Goal: Task Accomplishment & Management: Manage account settings

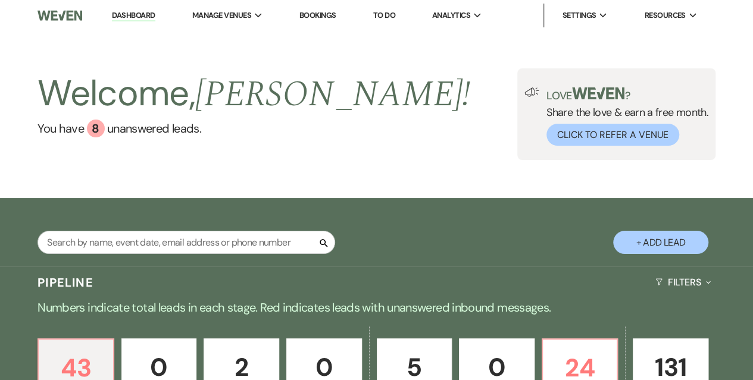
click at [127, 18] on link "Dashboard" at bounding box center [133, 15] width 43 height 11
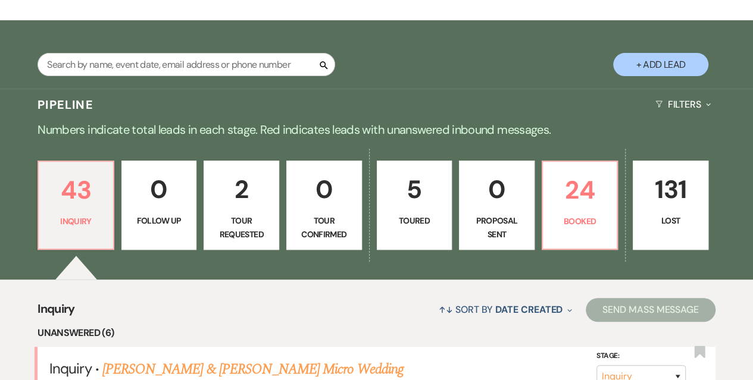
scroll to position [179, 0]
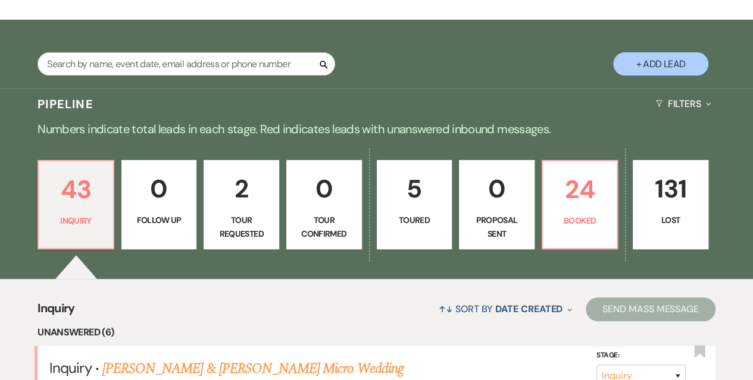
click at [249, 204] on p "2" at bounding box center [241, 189] width 60 height 40
select select "2"
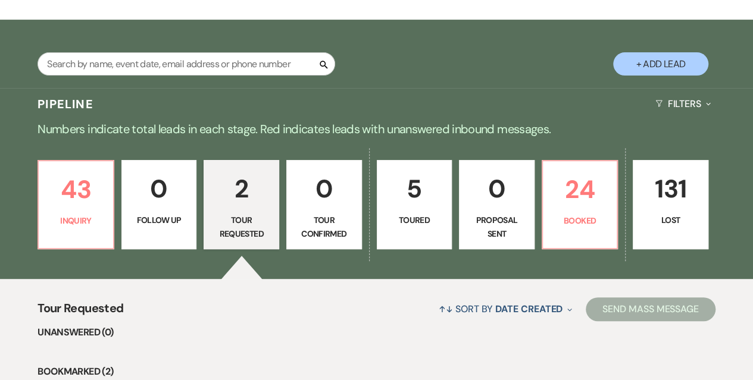
scroll to position [417, 0]
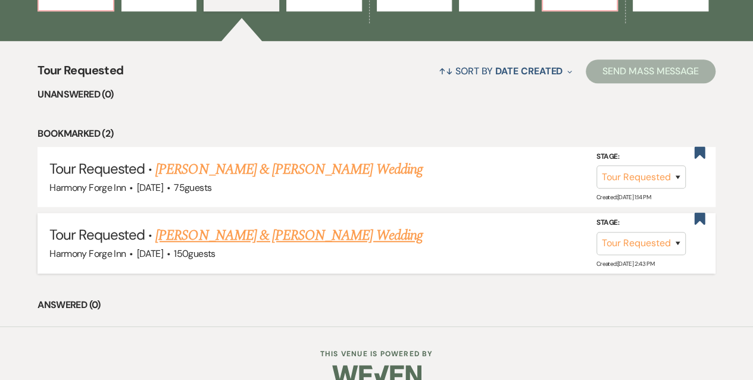
click at [264, 236] on link "[PERSON_NAME] & [PERSON_NAME] Wedding" at bounding box center [288, 235] width 267 height 21
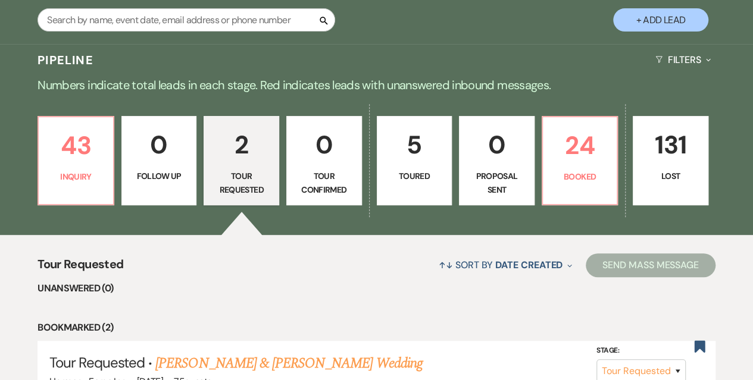
select select "2"
select select "5"
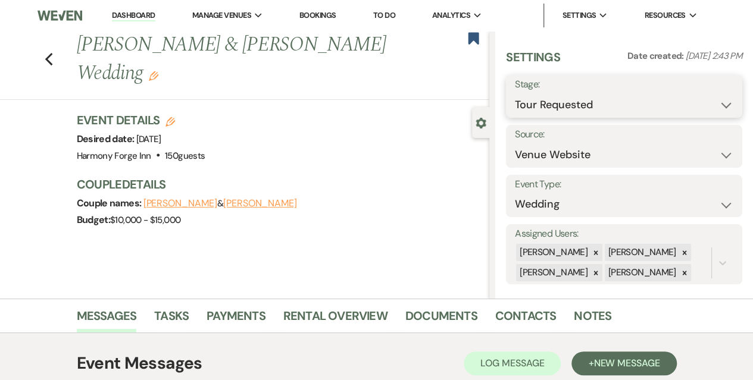
click at [546, 101] on select "Inquiry Follow Up Tour Requested Tour Confirmed Toured Proposal Sent Booked Lost" at bounding box center [624, 104] width 219 height 23
select select "5"
click at [515, 93] on select "Inquiry Follow Up Tour Requested Tour Confirmed Toured Proposal Sent Booked Lost" at bounding box center [624, 104] width 219 height 23
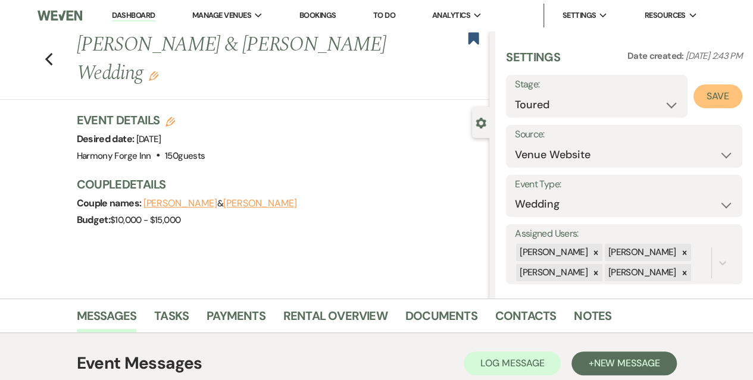
click at [700, 88] on button "Save" at bounding box center [718, 97] width 49 height 24
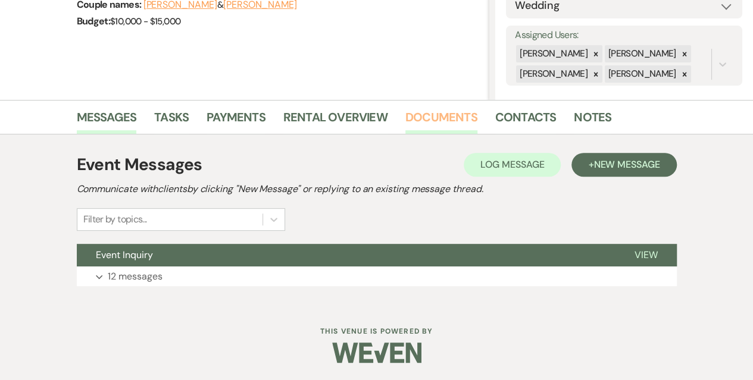
click at [433, 114] on link "Documents" at bounding box center [441, 121] width 72 height 26
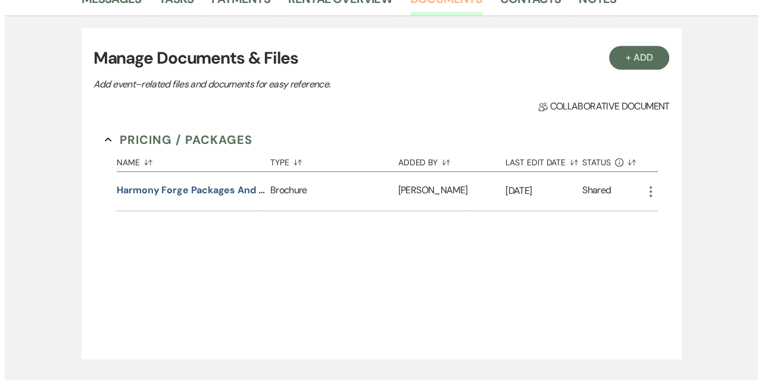
scroll to position [318, 0]
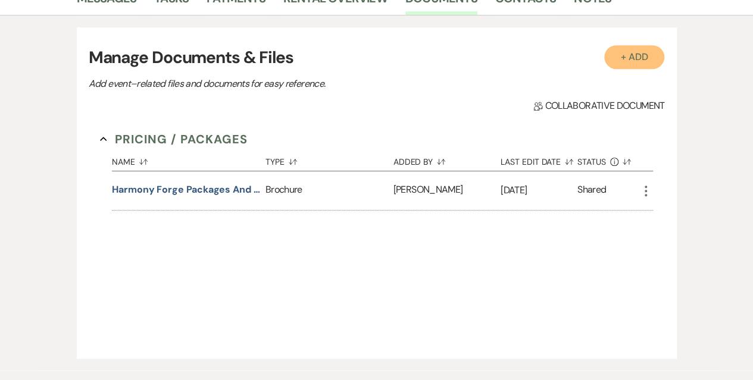
click at [628, 56] on button "+ Add" at bounding box center [634, 57] width 61 height 24
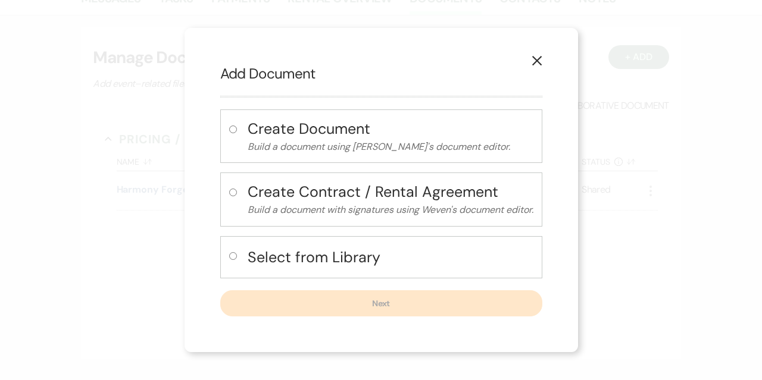
click at [230, 257] on input "radio" at bounding box center [233, 256] width 8 height 8
radio input "true"
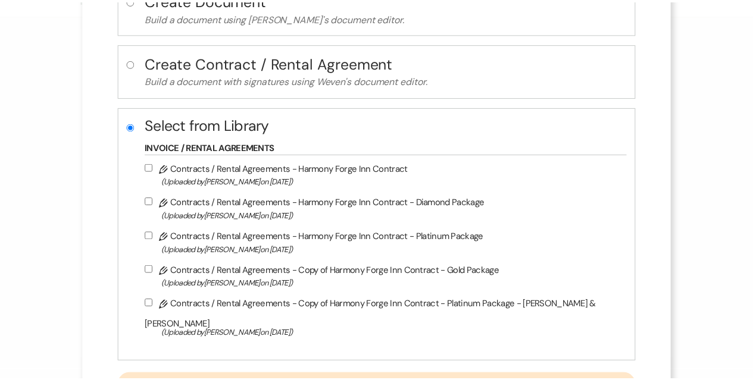
scroll to position [138, 0]
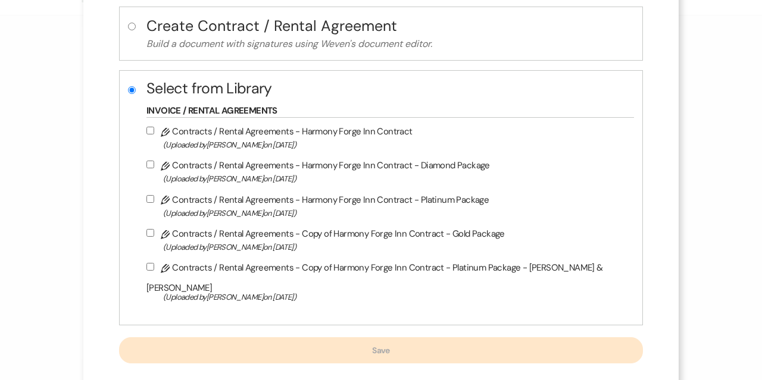
click at [154, 195] on input "Pencil Contracts / Rental Agreements - Harmony Forge Inn Contract - Platinum Pa…" at bounding box center [150, 199] width 8 height 8
checkbox input "true"
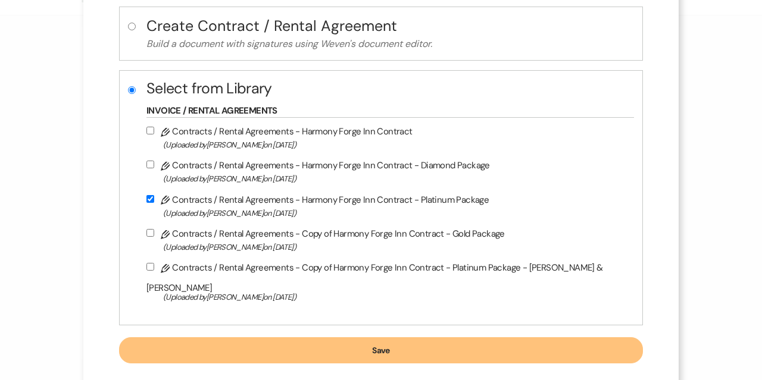
click at [362, 338] on button "Save" at bounding box center [381, 351] width 524 height 26
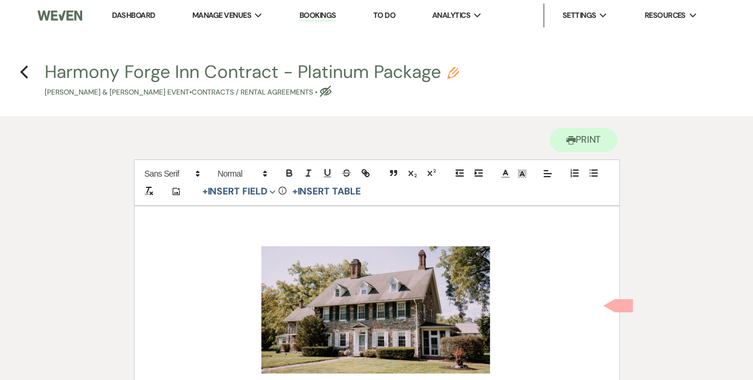
scroll to position [179, 0]
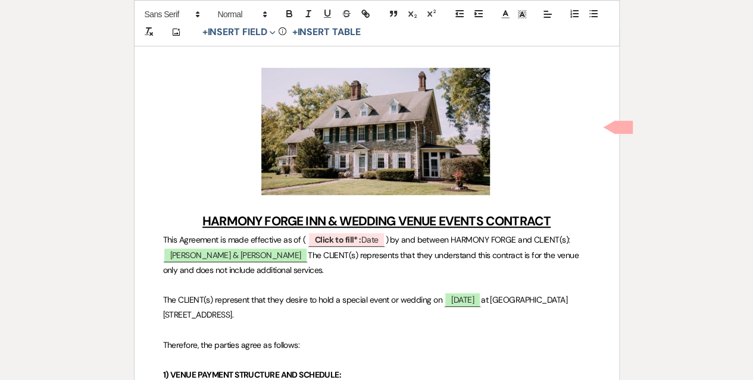
click at [525, 149] on p "﻿ ﻿" at bounding box center [377, 131] width 428 height 127
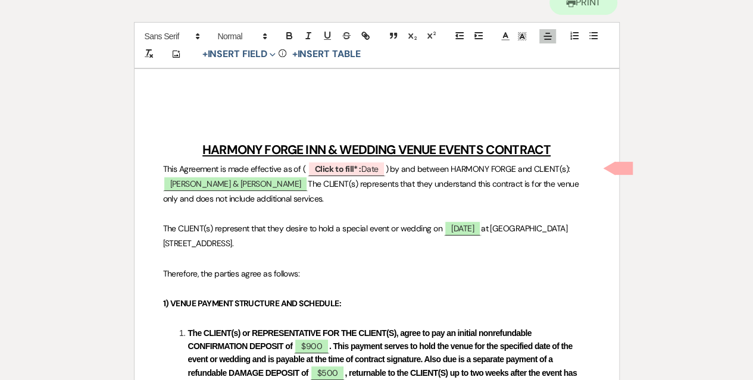
scroll to position [119, 0]
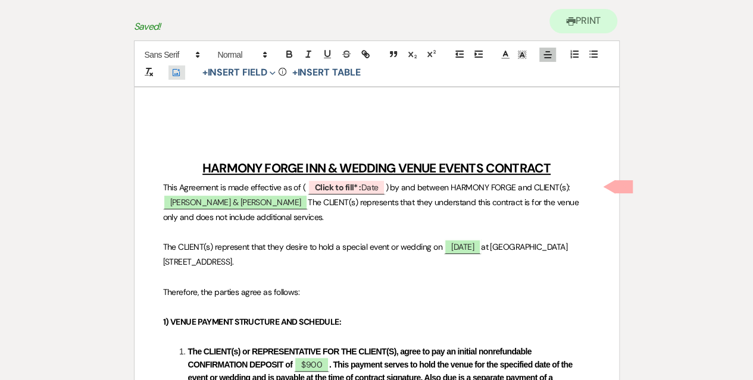
click at [173, 72] on icon "Add Photo" at bounding box center [176, 72] width 10 height 11
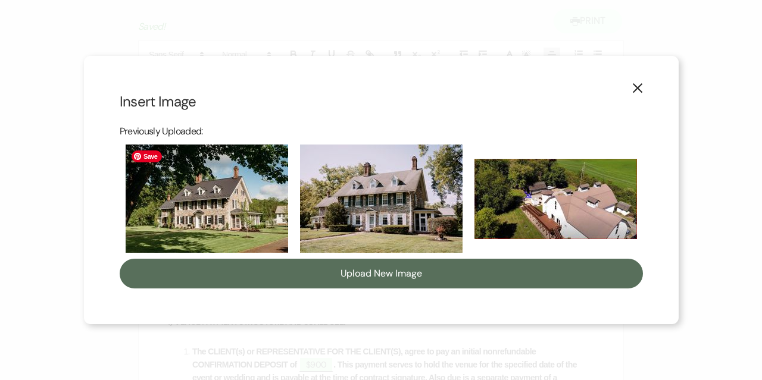
click at [248, 215] on img at bounding box center [207, 199] width 163 height 108
click at [0, 0] on input "checkbox" at bounding box center [0, 0] width 0 height 0
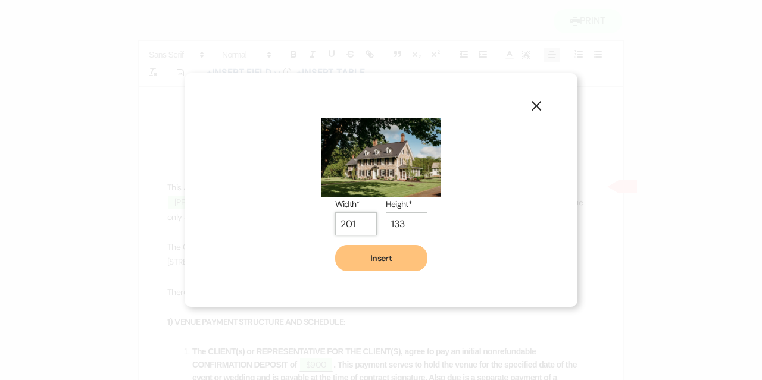
click at [367, 224] on input "201" at bounding box center [356, 224] width 42 height 23
drag, startPoint x: 360, startPoint y: 225, endPoint x: 342, endPoint y: 224, distance: 17.9
click at [342, 224] on input "201" at bounding box center [356, 224] width 42 height 23
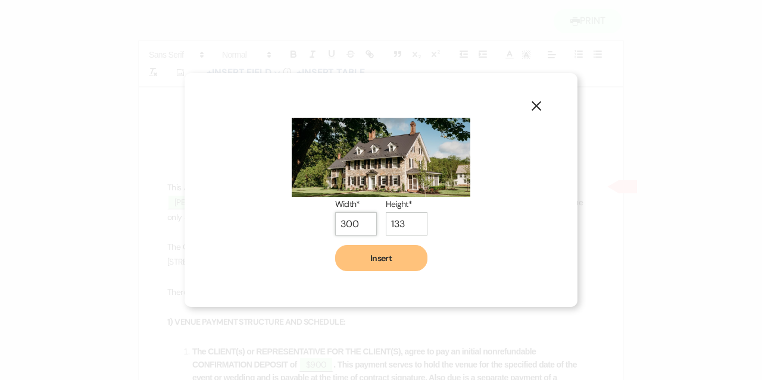
type input "300"
drag, startPoint x: 405, startPoint y: 224, endPoint x: 389, endPoint y: 223, distance: 15.5
click at [389, 223] on input "133" at bounding box center [407, 224] width 42 height 23
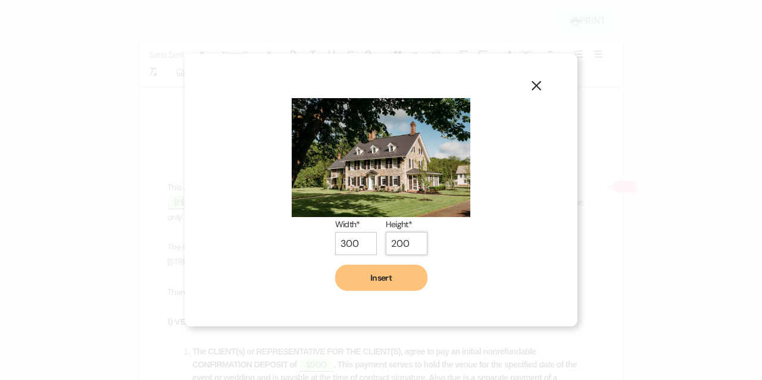
type input "200"
click at [385, 282] on button "Insert" at bounding box center [381, 278] width 92 height 26
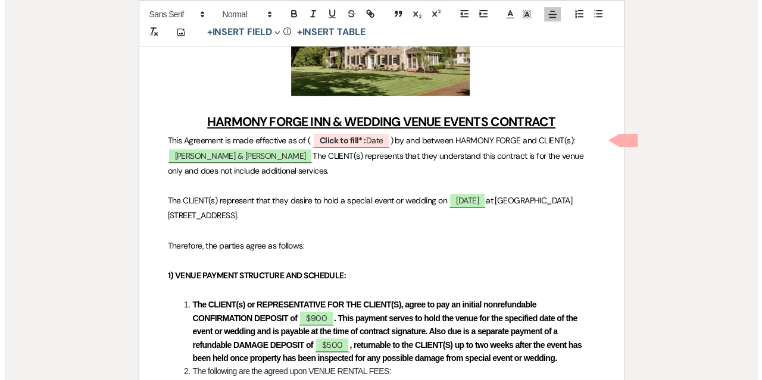
scroll to position [298, 0]
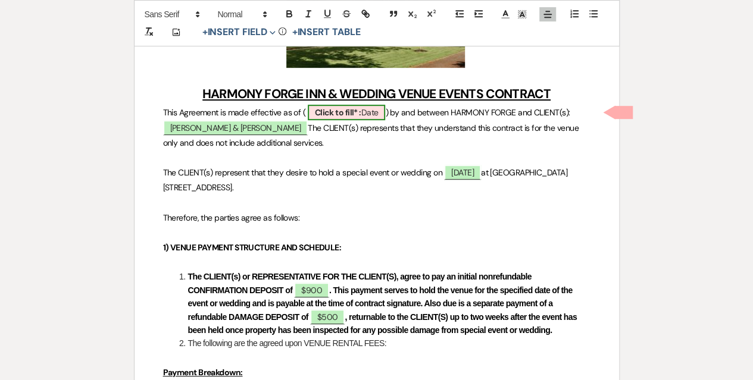
click at [337, 114] on b "Click to fill* :" at bounding box center [338, 112] width 46 height 11
select select "owner"
select select "Date"
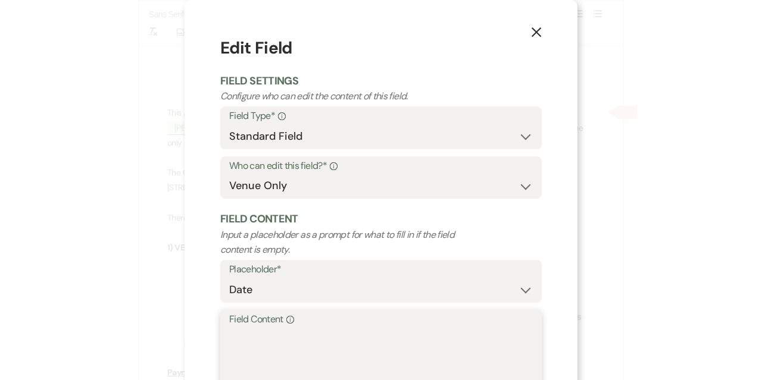
click at [285, 340] on textarea "Field Content Info" at bounding box center [381, 358] width 304 height 60
type textarea "9"
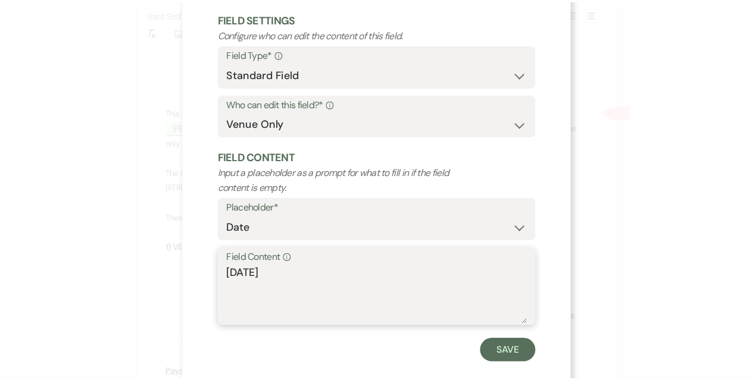
scroll to position [81, 0]
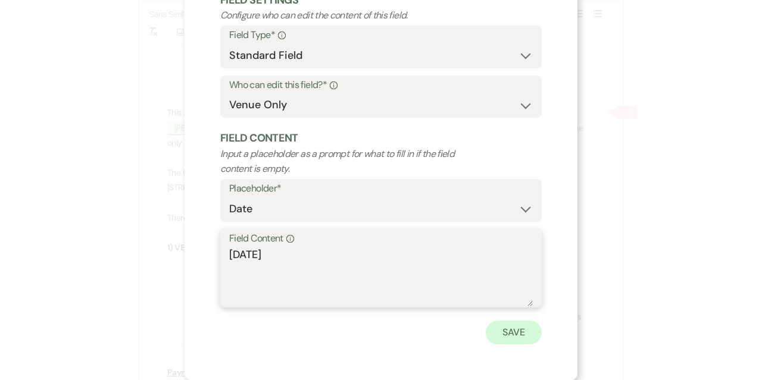
type textarea "[DATE]"
click at [517, 332] on button "Save" at bounding box center [514, 333] width 56 height 24
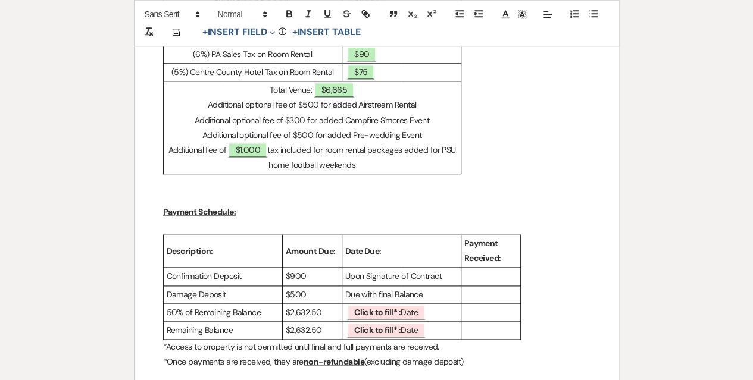
scroll to position [714, 0]
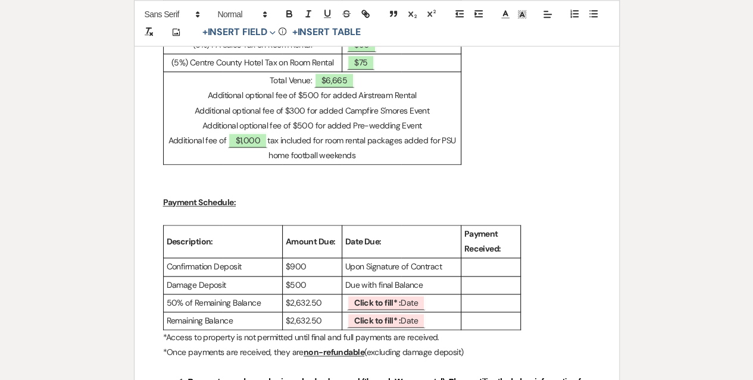
click at [380, 154] on p "Additional fee of ﻿ $1,000 ﻿ tax included for room rental packages added for PS…" at bounding box center [312, 148] width 291 height 30
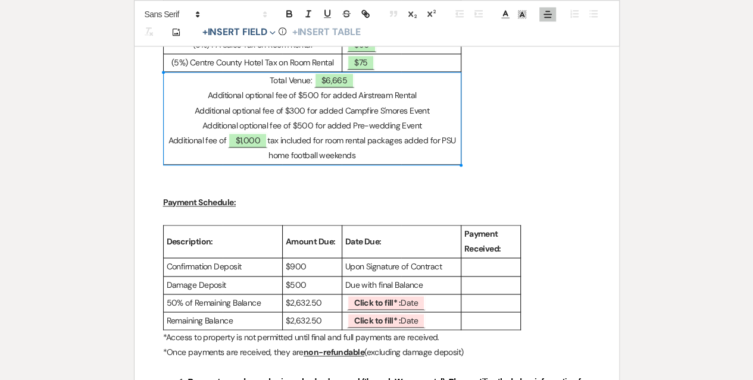
drag, startPoint x: 385, startPoint y: 155, endPoint x: 167, endPoint y: 137, distance: 219.3
click at [167, 137] on p "Additional fee of ﻿ $1,000 ﻿ tax included for room rental packages added for PS…" at bounding box center [312, 148] width 291 height 30
click at [391, 155] on p "Additional fee of ﻿ $1,000 ﻿ tax included for room rental packages added for PS…" at bounding box center [312, 148] width 291 height 30
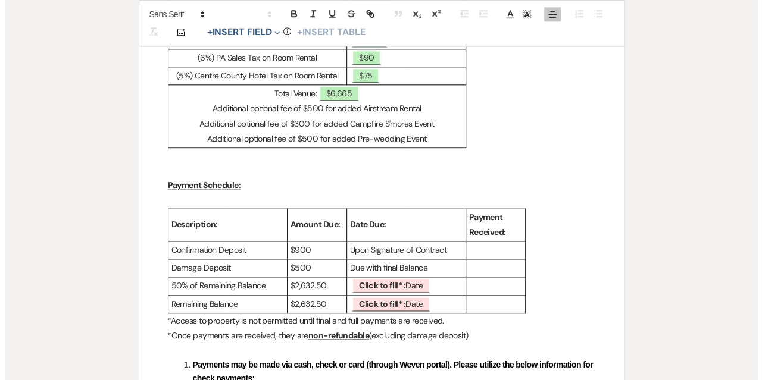
scroll to position [774, 0]
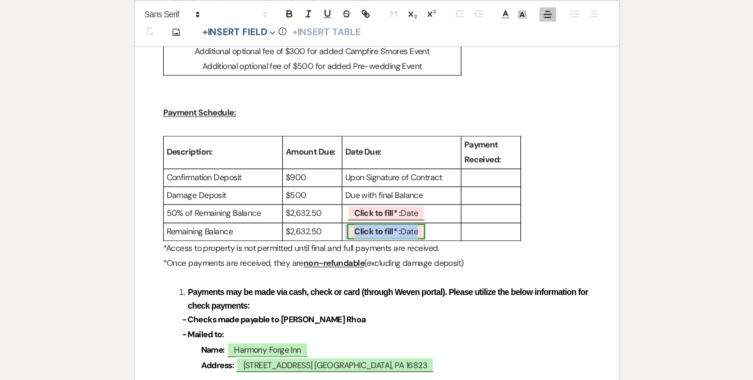
click at [393, 229] on b "Click to fill* :" at bounding box center [377, 231] width 46 height 11
select select "owner"
select select "Date"
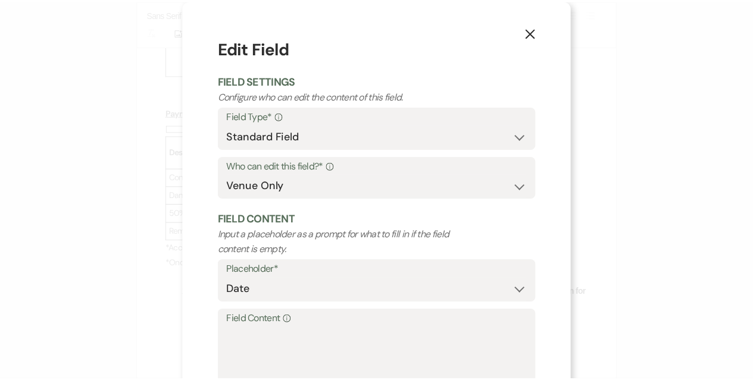
scroll to position [81, 0]
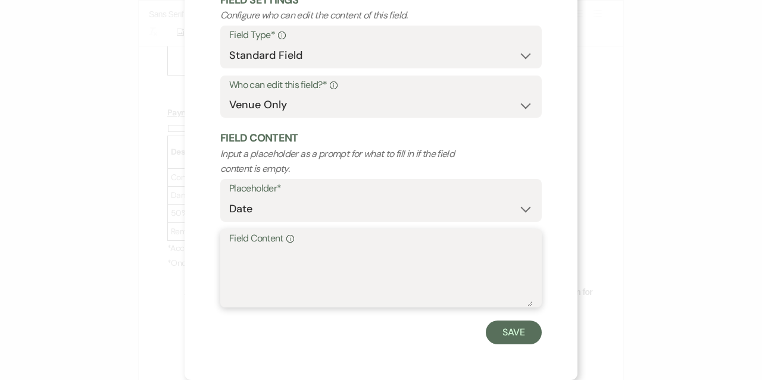
click at [363, 266] on textarea "Field Content Info" at bounding box center [381, 277] width 304 height 60
type textarea "[DATE]"
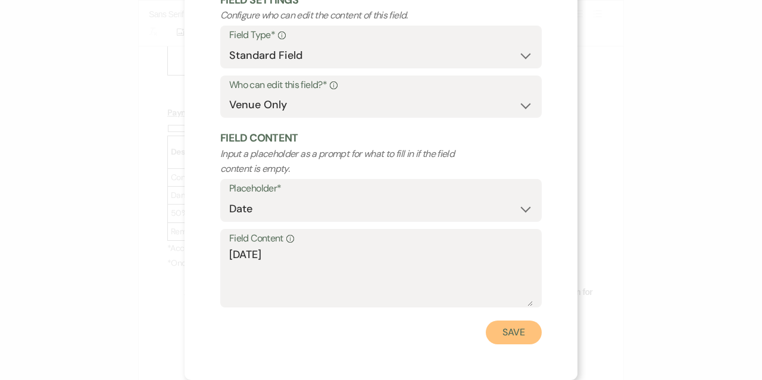
click at [508, 328] on button "Save" at bounding box center [514, 333] width 56 height 24
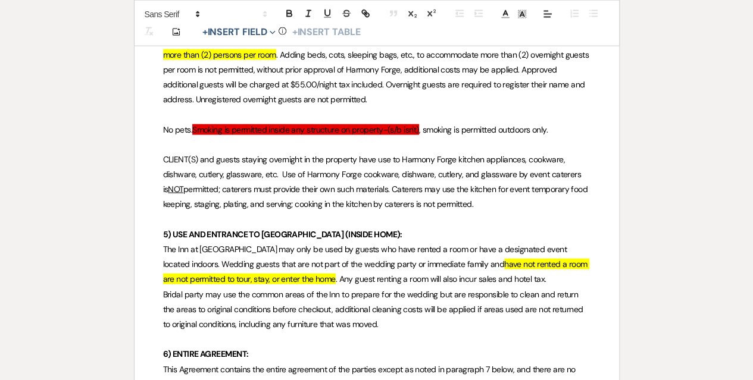
scroll to position [1310, 0]
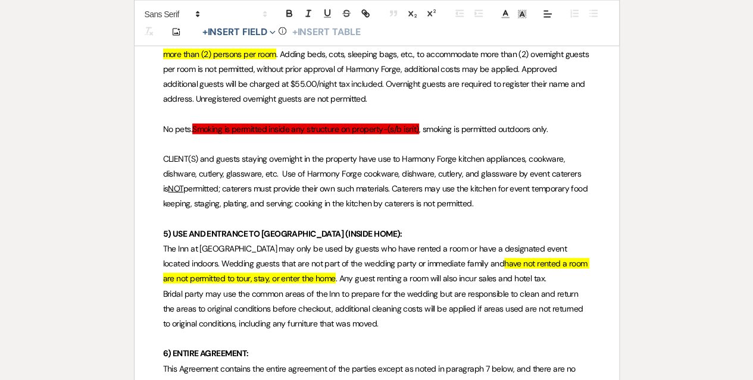
click at [337, 129] on span "Smoking is permitted inside any structure on property-(s/b isn't)" at bounding box center [305, 129] width 227 height 11
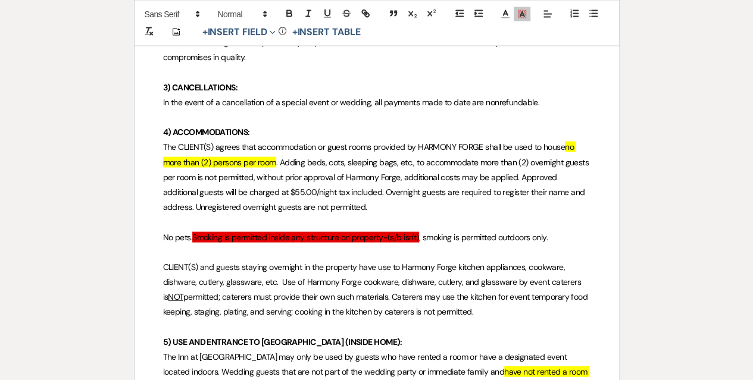
scroll to position [1191, 0]
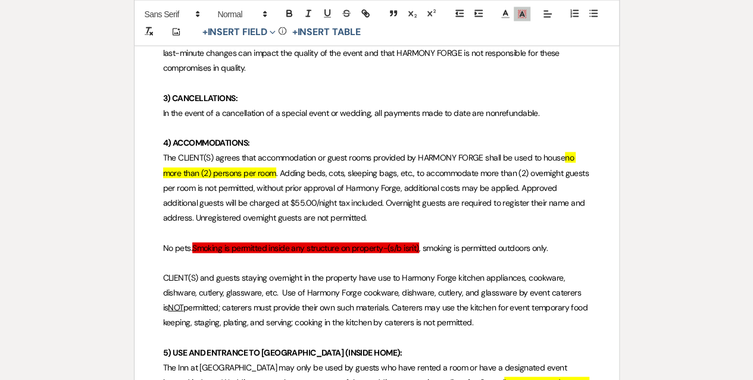
click at [229, 245] on span "Smoking is permitted inside any structure on property-(s/b isn't)" at bounding box center [305, 248] width 227 height 11
click at [234, 244] on span "Smoking is permitted inside any structure on property-(s/b isn't)" at bounding box center [305, 248] width 227 height 11
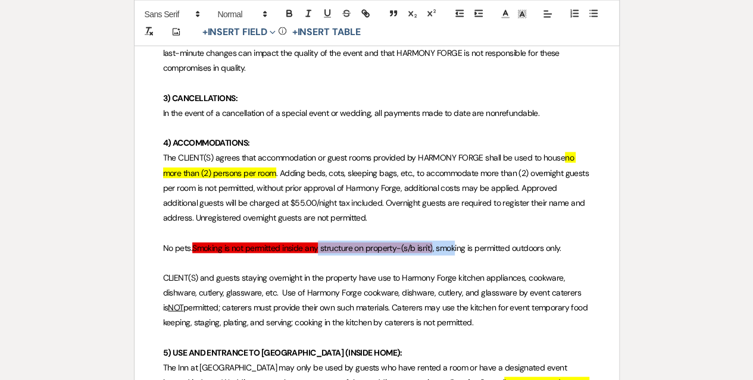
drag, startPoint x: 457, startPoint y: 245, endPoint x: 316, endPoint y: 245, distance: 140.5
click at [316, 245] on p "No pets. Smoking is not permitted inside any structure on property-(s/b isn't) …" at bounding box center [377, 248] width 428 height 15
click at [401, 248] on span "Smoking is not permitted inside any structure on property-(s/b isn't)" at bounding box center [312, 248] width 240 height 11
drag, startPoint x: 433, startPoint y: 246, endPoint x: 401, endPoint y: 247, distance: 32.8
click at [401, 247] on span "Smoking is not permitted inside any structure on property-(s/b isn't)" at bounding box center [312, 248] width 240 height 11
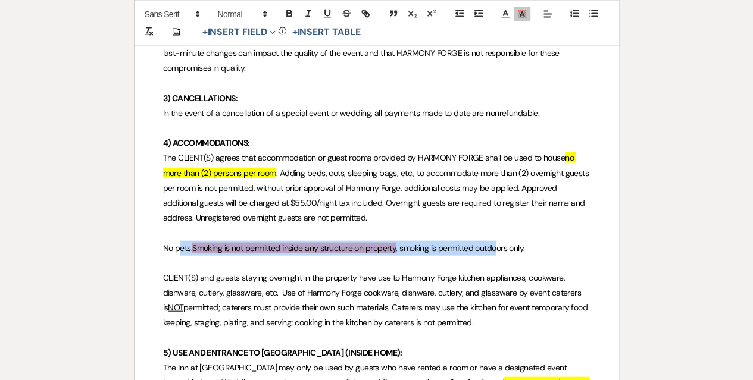
drag, startPoint x: 501, startPoint y: 242, endPoint x: 179, endPoint y: 245, distance: 322.1
click at [179, 245] on p "No pets. Smoking is not permitted inside any structure on property , smoking is…" at bounding box center [377, 248] width 428 height 15
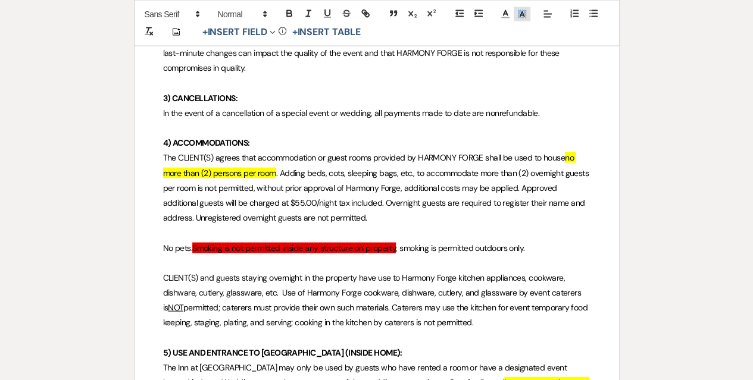
click at [522, 13] on polyline at bounding box center [522, 14] width 4 height 5
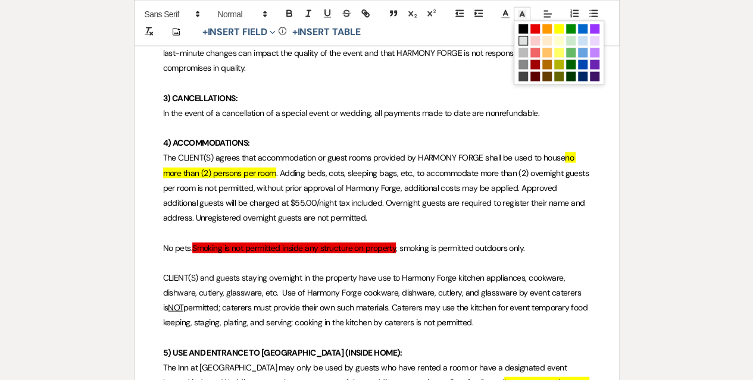
click at [524, 39] on span at bounding box center [524, 41] width 10 height 10
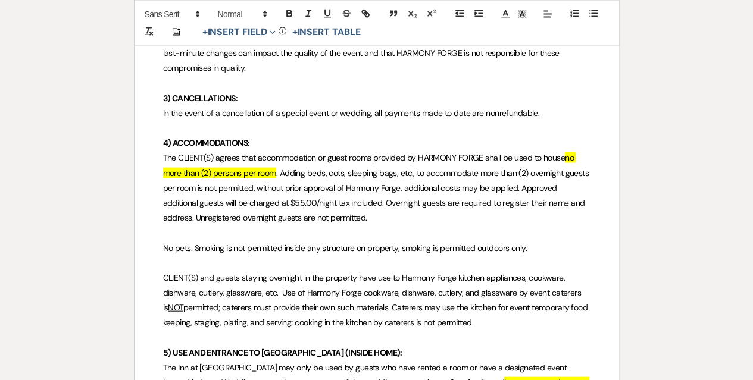
click at [486, 231] on p at bounding box center [377, 233] width 428 height 15
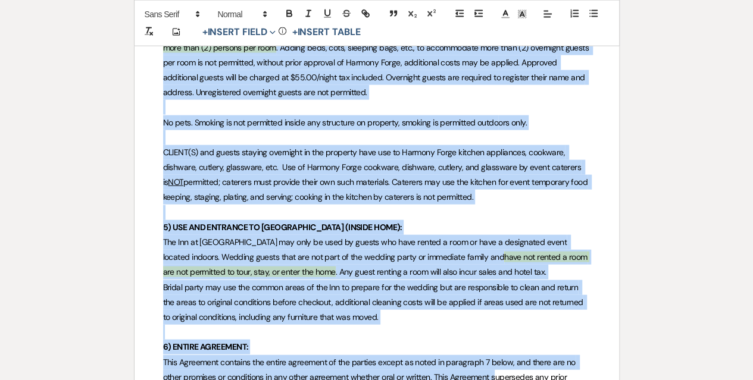
scroll to position [1342, 0]
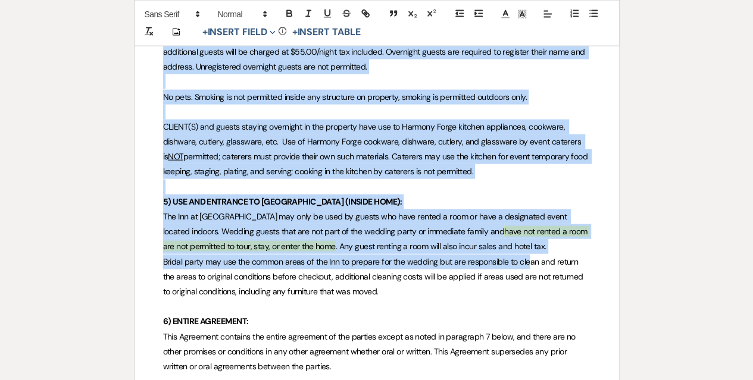
drag, startPoint x: 231, startPoint y: 153, endPoint x: 529, endPoint y: 258, distance: 316.2
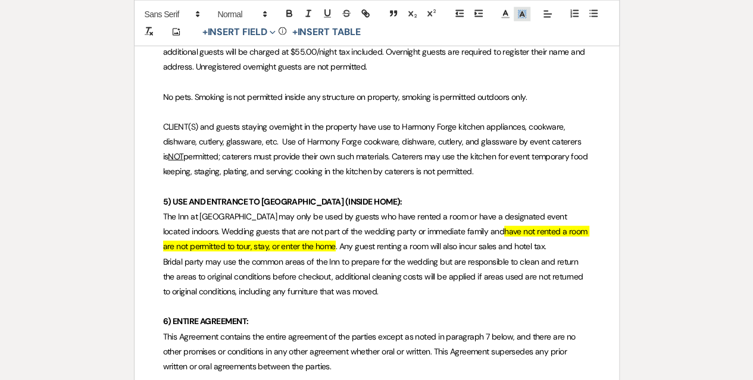
click at [523, 13] on polyline at bounding box center [522, 14] width 4 height 5
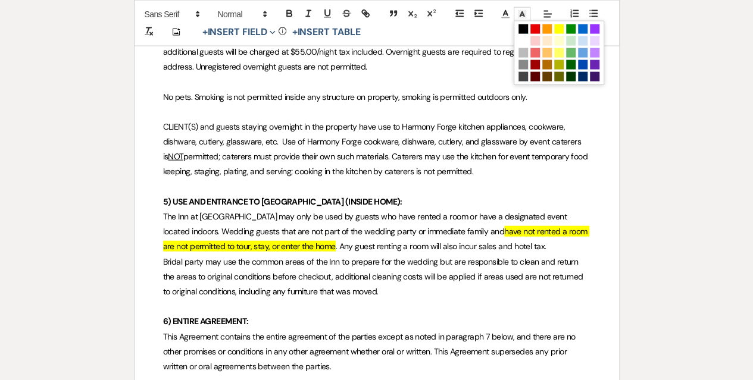
click at [550, 214] on span "The Inn at [GEOGRAPHIC_DATA] may only be used by guests who have rented a room …" at bounding box center [366, 224] width 406 height 26
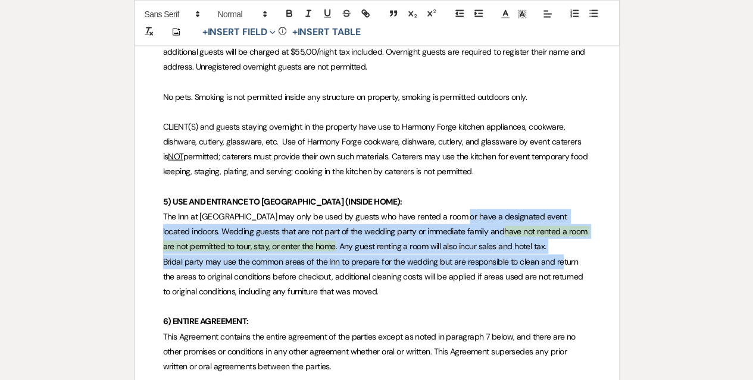
drag, startPoint x: 459, startPoint y: 214, endPoint x: 561, endPoint y: 254, distance: 109.6
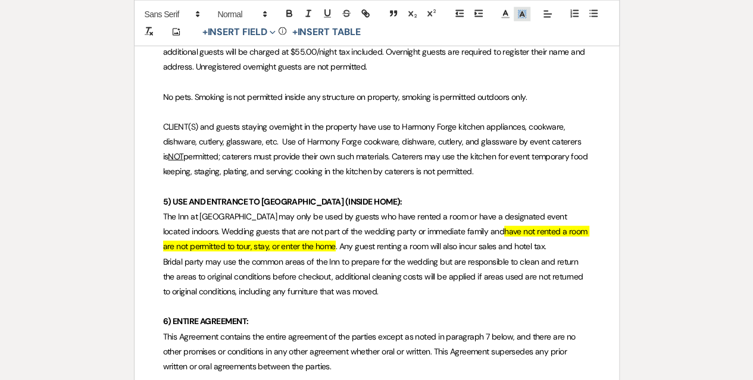
click at [523, 13] on icon at bounding box center [522, 14] width 11 height 11
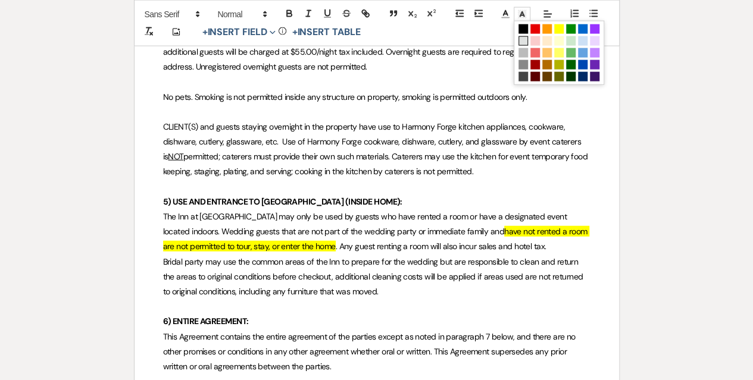
click at [524, 42] on span at bounding box center [524, 41] width 10 height 10
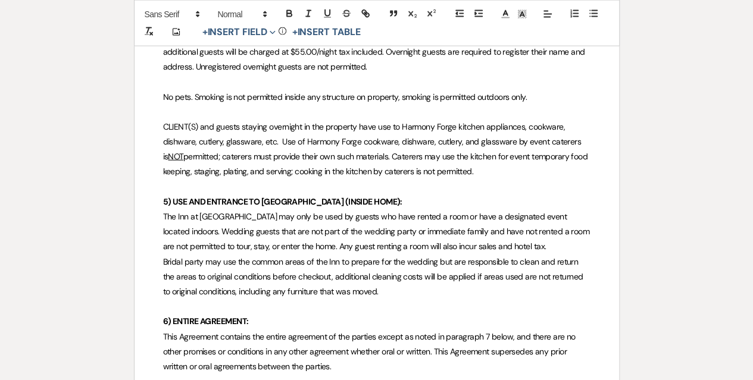
click at [432, 154] on span "permitted; caterers must provide their own such materials. Caterers may use the…" at bounding box center [376, 164] width 427 height 26
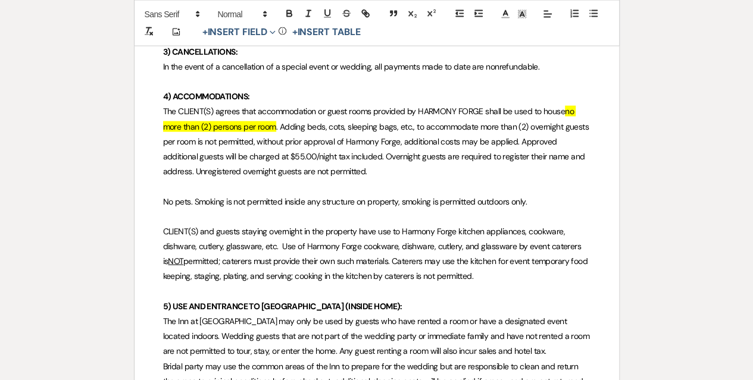
scroll to position [1163, 0]
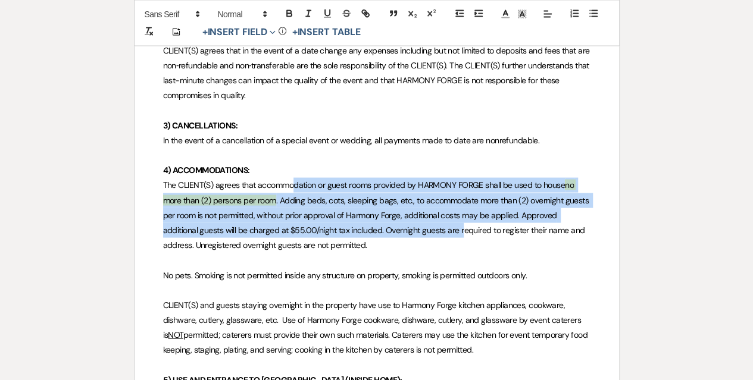
drag, startPoint x: 363, startPoint y: 183, endPoint x: 460, endPoint y: 223, distance: 104.9
click at [460, 223] on p "The CLIENT(S) agrees that accommodation or guest rooms provided by HARMONY FORG…" at bounding box center [377, 215] width 428 height 75
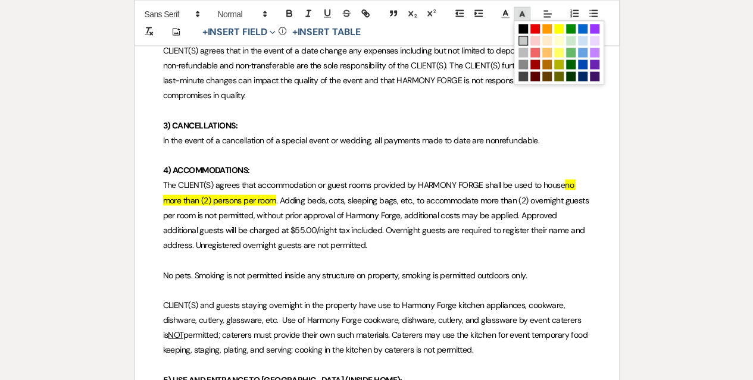
click at [520, 15] on line at bounding box center [521, 15] width 3 height 0
click at [521, 40] on span at bounding box center [524, 41] width 10 height 10
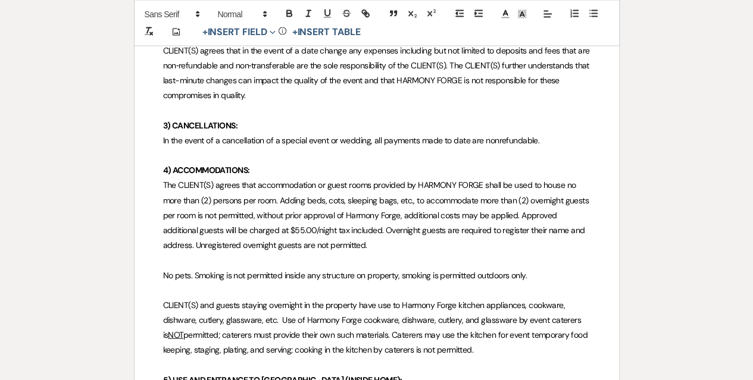
click at [424, 153] on p at bounding box center [377, 155] width 428 height 15
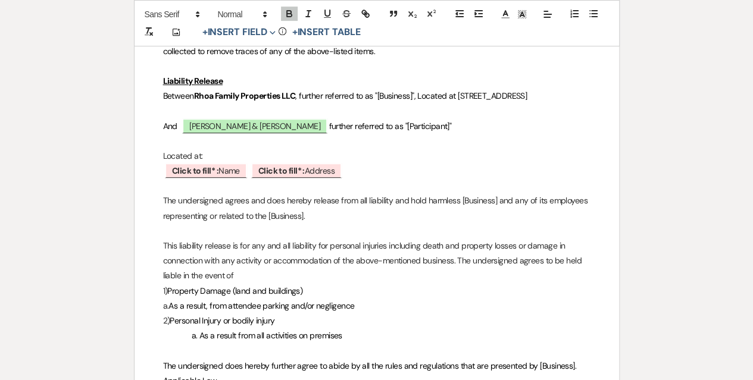
scroll to position [2533, 0]
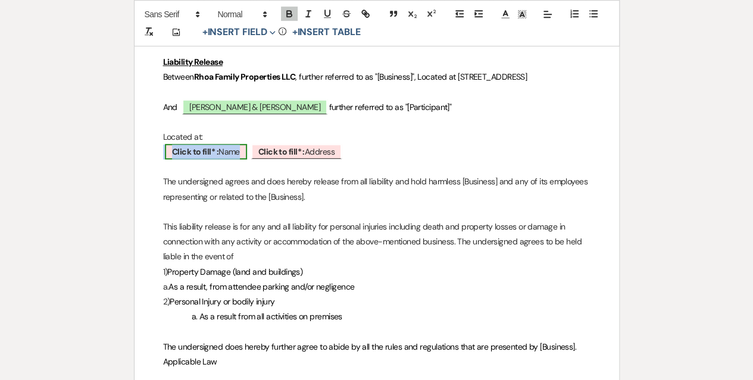
click at [223, 160] on span "Click to fill* : Name" at bounding box center [206, 151] width 82 height 15
select select "owner"
select select "Name"
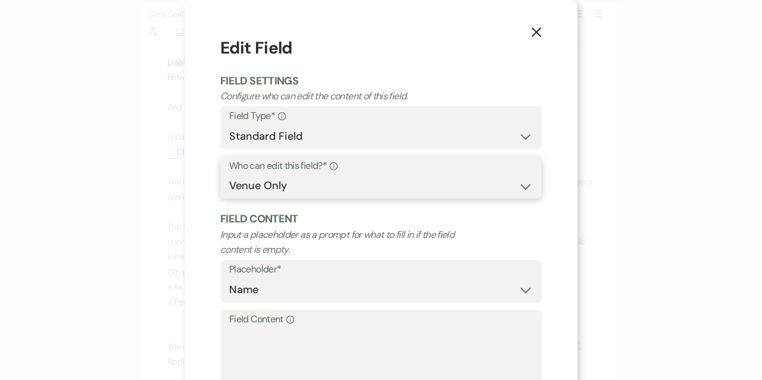
click at [315, 187] on select "Both Venue & Client Client Only Venue Only" at bounding box center [381, 185] width 304 height 23
select select "client"
click at [229, 175] on select "Both Venue & Client Client Only Venue Only" at bounding box center [381, 185] width 304 height 23
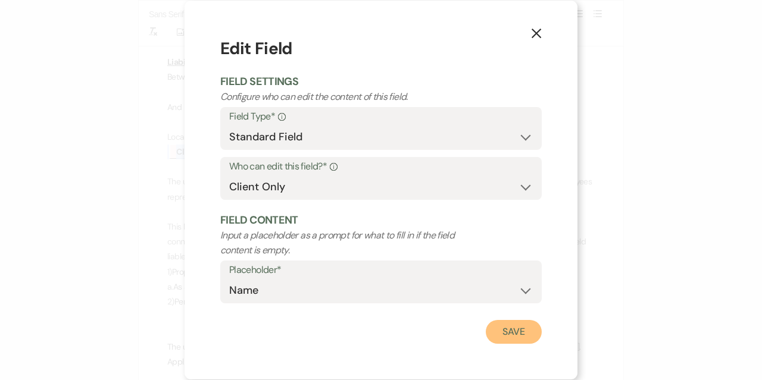
click at [517, 336] on button "Save" at bounding box center [514, 332] width 56 height 24
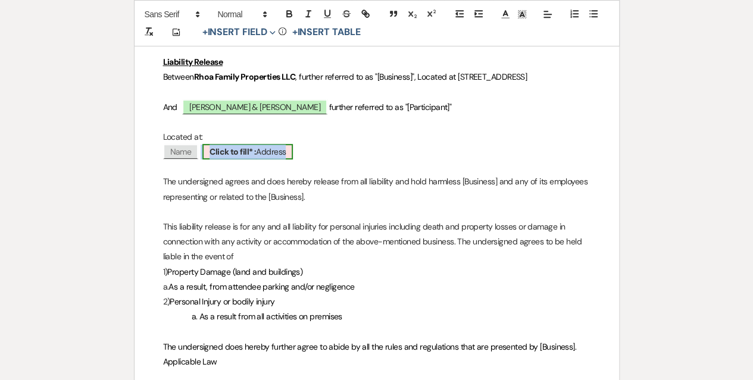
click at [231, 157] on b "Click to fill* :" at bounding box center [233, 151] width 46 height 11
select select "owner"
select select "Address"
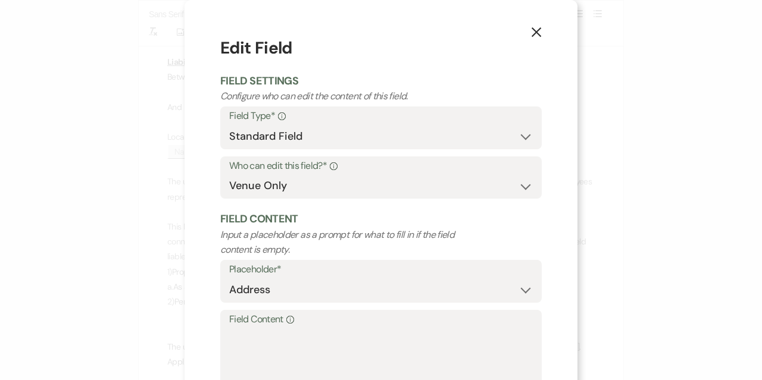
click at [293, 171] on label "Who can edit this field?* Info" at bounding box center [381, 166] width 304 height 17
click at [293, 190] on select "Both Venue & Client Client Only Venue Only" at bounding box center [381, 185] width 304 height 23
select select "client"
click at [229, 175] on select "Both Venue & Client Client Only Venue Only" at bounding box center [381, 185] width 304 height 23
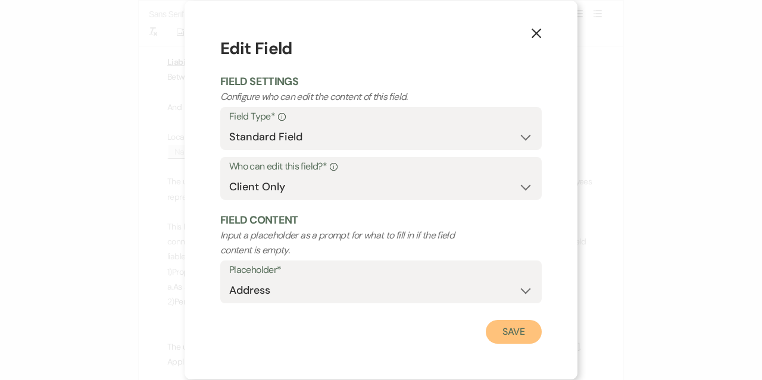
click at [509, 327] on button "Save" at bounding box center [514, 332] width 56 height 24
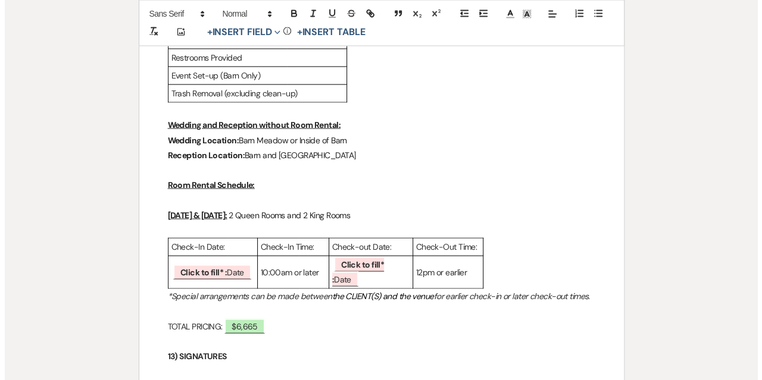
scroll to position [3486, 0]
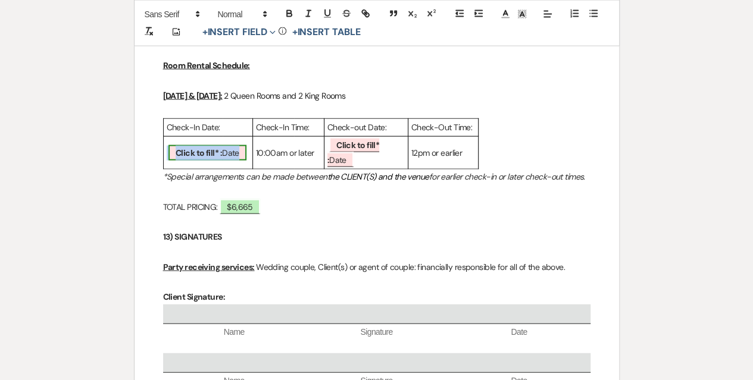
click at [221, 158] on b "Click to fill* :" at bounding box center [199, 153] width 46 height 11
select select "owner"
select select "Date"
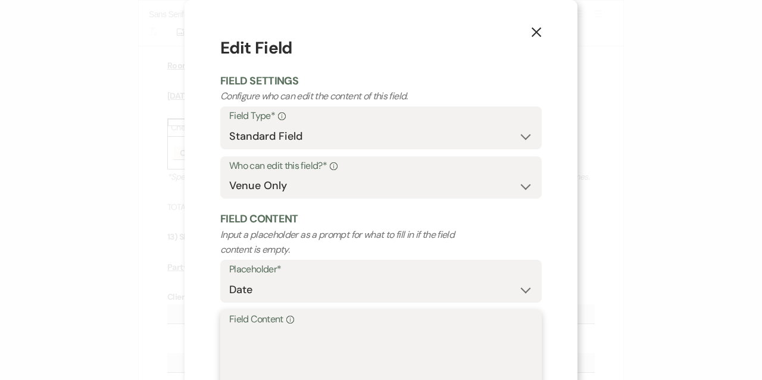
click at [280, 334] on textarea "Field Content Info" at bounding box center [381, 358] width 304 height 60
type textarea "[DATE]"
click at [485, 240] on div "Field Content Input a placeholder as a prompt for what to fill in if the field …" at bounding box center [381, 234] width 322 height 45
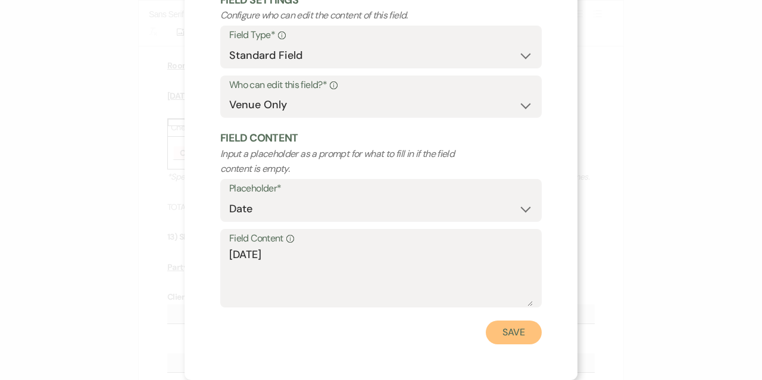
click at [503, 329] on button "Save" at bounding box center [514, 333] width 56 height 24
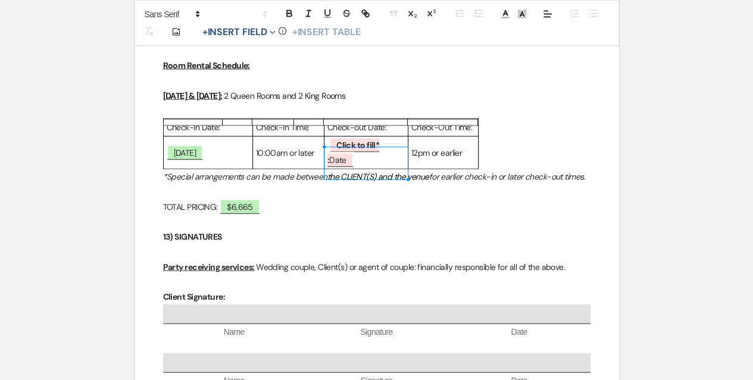
click at [336, 164] on p "﻿ Click to fill* : Date ﻿" at bounding box center [365, 153] width 77 height 30
click at [329, 153] on span "Click to fill* : Date" at bounding box center [353, 153] width 52 height 30
select select "owner"
select select "Date"
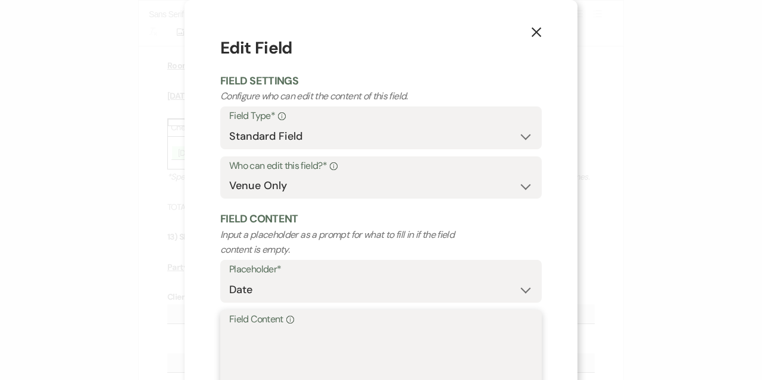
click at [286, 354] on textarea "Field Content Info" at bounding box center [381, 358] width 304 height 60
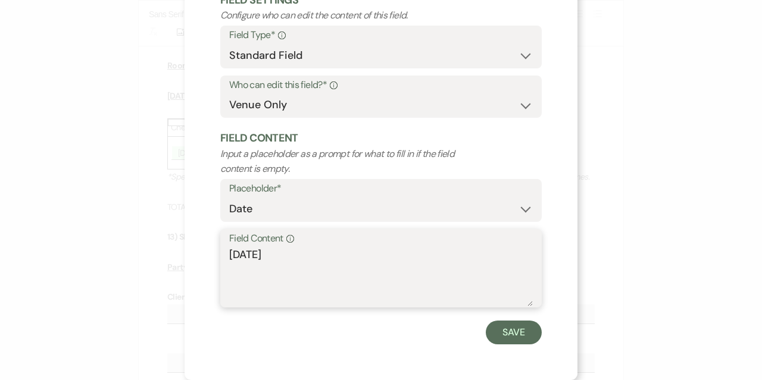
click at [251, 255] on textarea "[DATE]" at bounding box center [381, 277] width 304 height 60
type textarea "[DATE]"
click at [509, 332] on button "Save" at bounding box center [514, 333] width 56 height 24
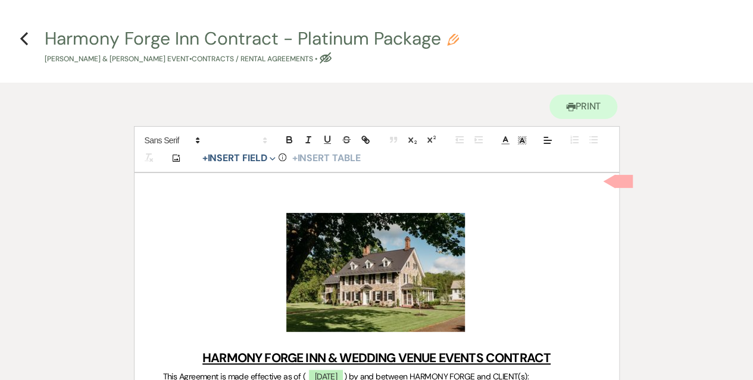
scroll to position [0, 0]
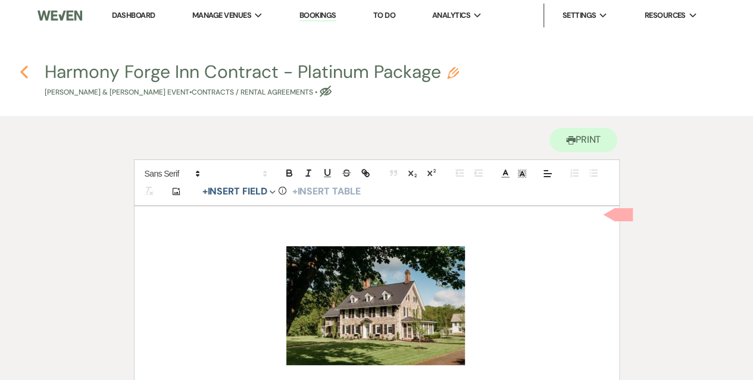
click at [23, 70] on use "button" at bounding box center [24, 71] width 8 height 13
select select "5"
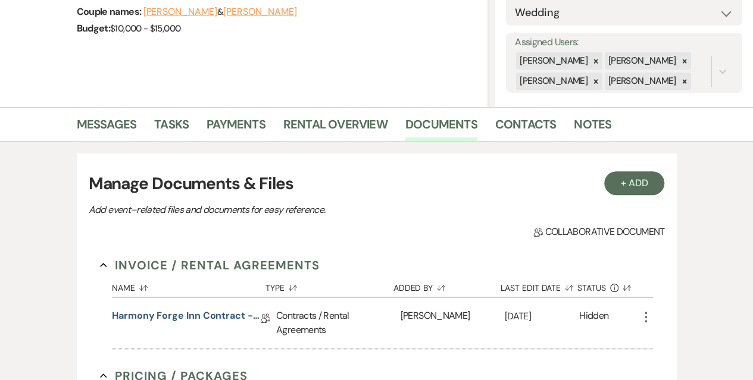
scroll to position [139, 0]
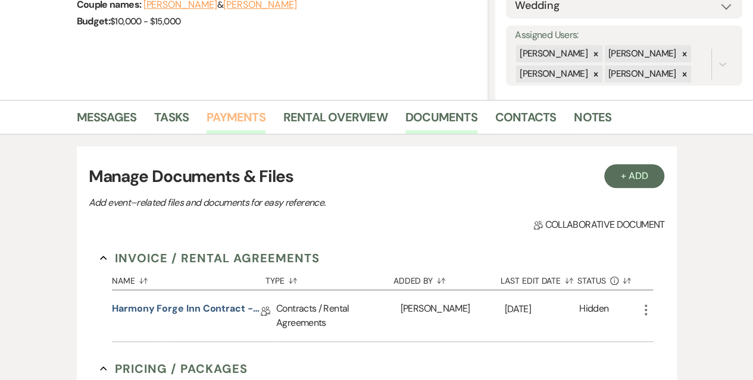
click at [253, 120] on link "Payments" at bounding box center [236, 121] width 59 height 26
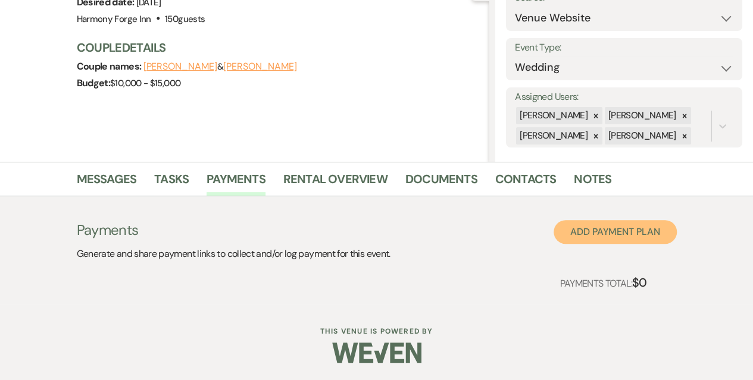
click at [623, 229] on button "Add Payment Plan" at bounding box center [615, 232] width 123 height 24
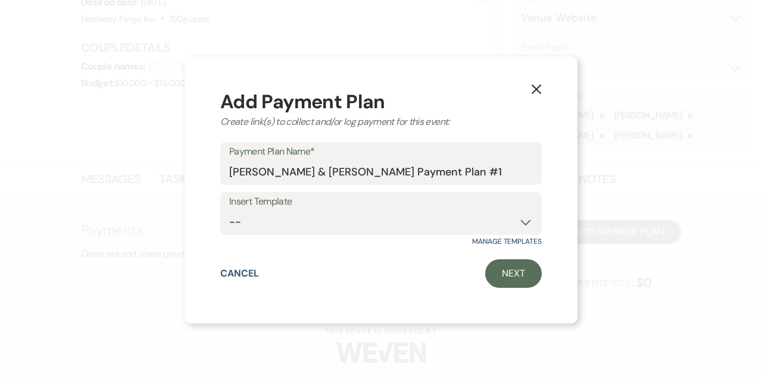
click at [530, 83] on button "X" at bounding box center [537, 88] width 18 height 21
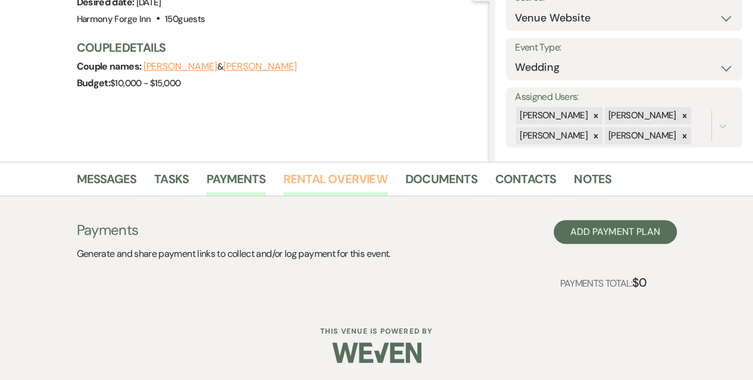
click at [343, 181] on link "Rental Overview" at bounding box center [335, 183] width 104 height 26
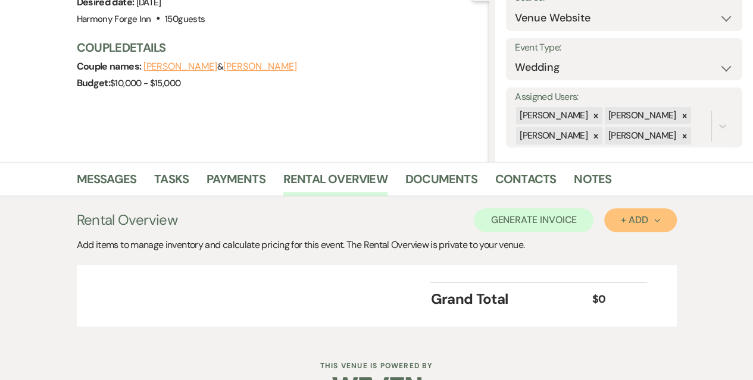
click at [641, 216] on div "+ Add Next" at bounding box center [640, 221] width 39 height 10
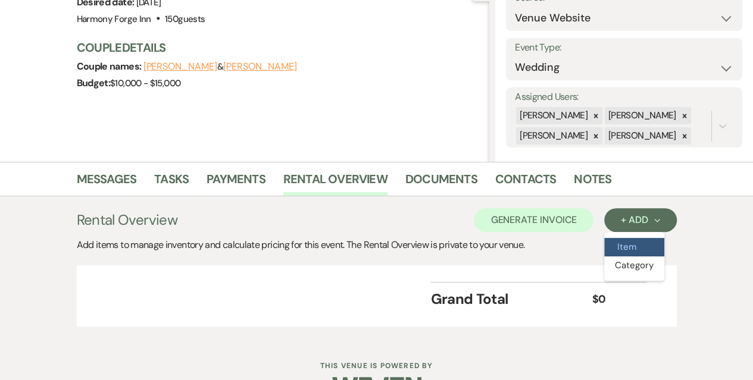
click at [636, 245] on button "Item" at bounding box center [634, 247] width 60 height 18
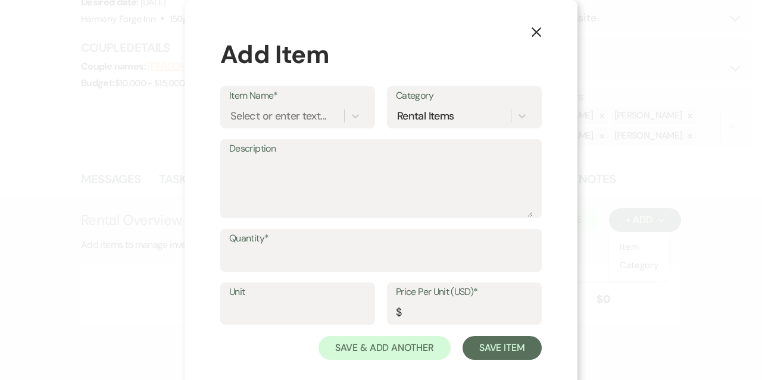
click at [298, 103] on label "Item Name*" at bounding box center [297, 96] width 137 height 17
click at [232, 108] on input "Item Name*" at bounding box center [230, 116] width 1 height 16
click at [299, 115] on div "Select or enter text..." at bounding box center [278, 116] width 96 height 16
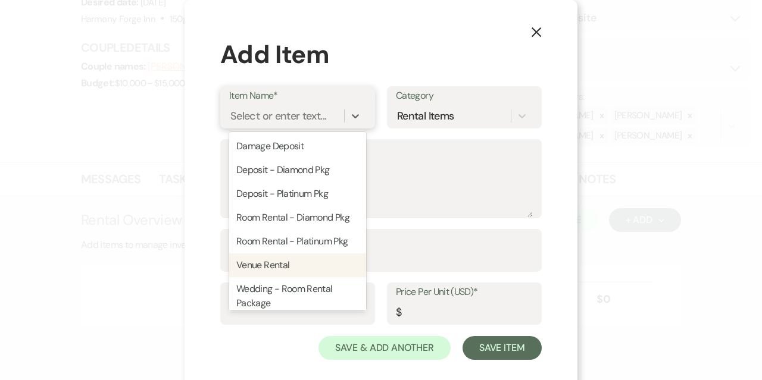
click at [290, 264] on div "Venue Rental" at bounding box center [297, 266] width 137 height 24
type textarea "Rental of Barn and surrounding property"
type input "1"
type input "4500"
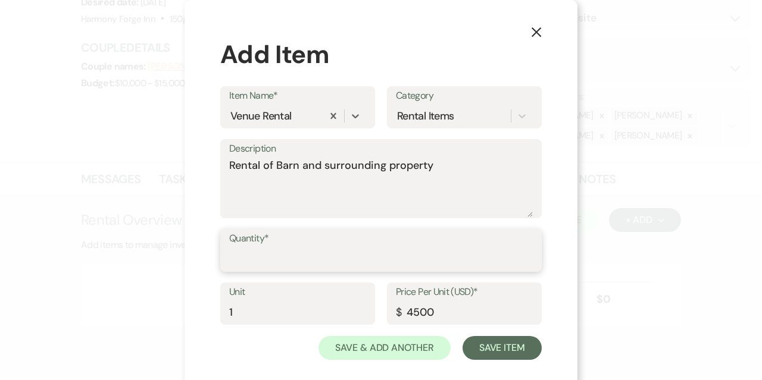
click at [304, 268] on input "Quantity*" at bounding box center [381, 259] width 304 height 23
type input "1"
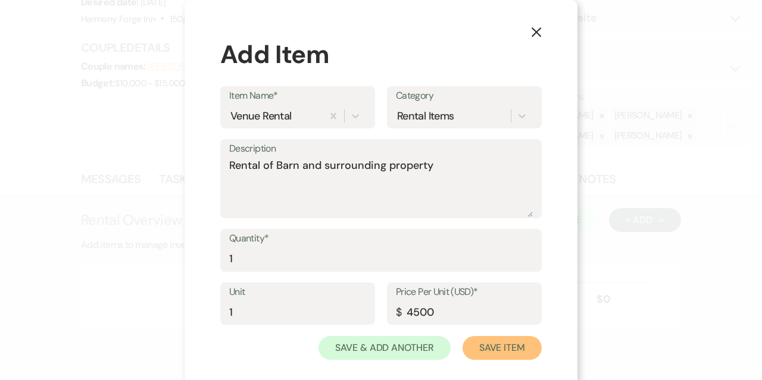
click at [497, 347] on button "Save Item" at bounding box center [502, 348] width 79 height 24
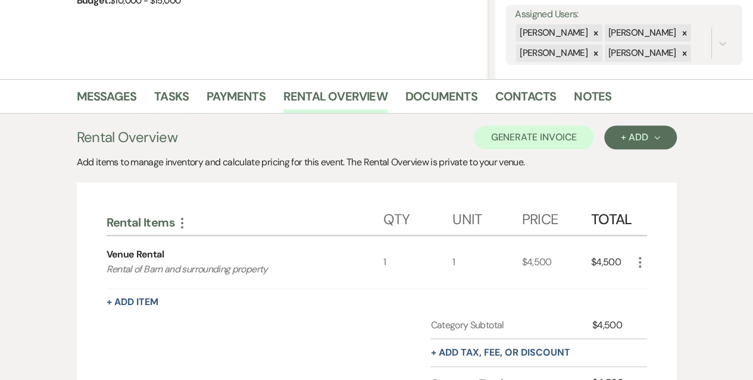
scroll to position [214, 0]
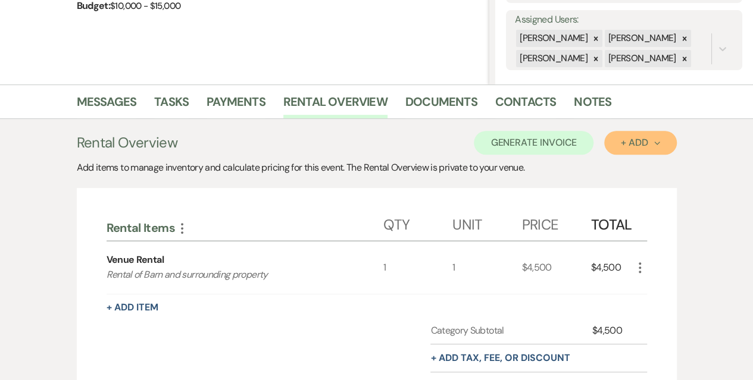
click at [654, 145] on icon "Next" at bounding box center [657, 144] width 6 height 6
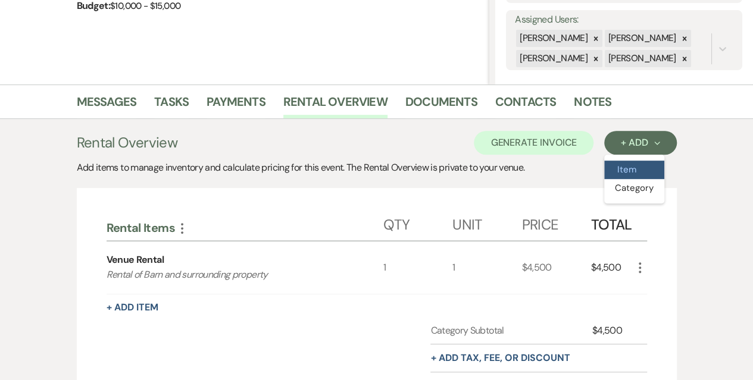
click at [635, 167] on button "Item" at bounding box center [634, 170] width 60 height 18
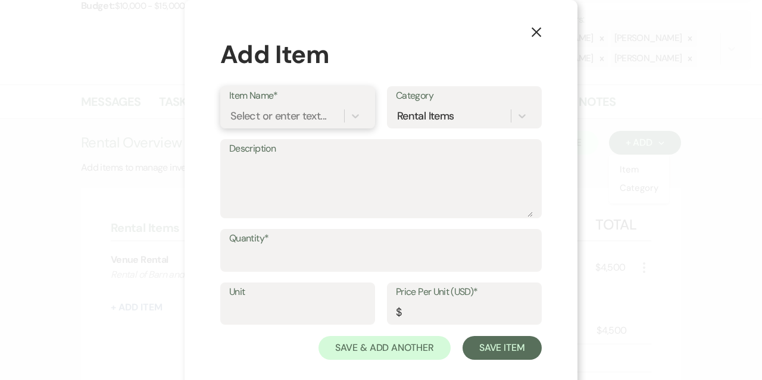
click at [304, 105] on div "Select or enter text..." at bounding box center [297, 116] width 137 height 23
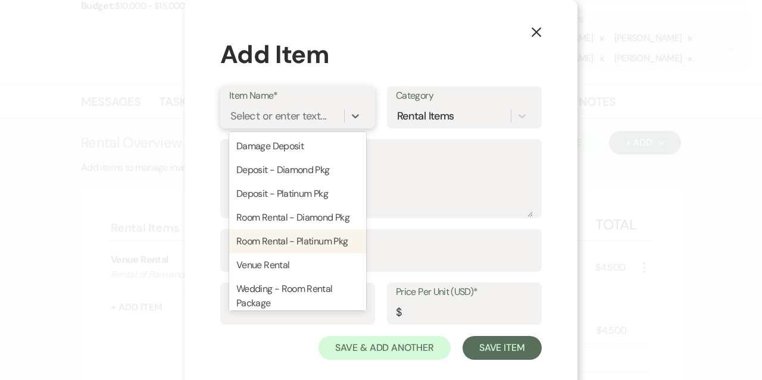
click at [309, 239] on div "Room Rental - Platinum Pkg" at bounding box center [297, 242] width 137 height 24
type textarea "Mansion"
type input "1"
type input "1500"
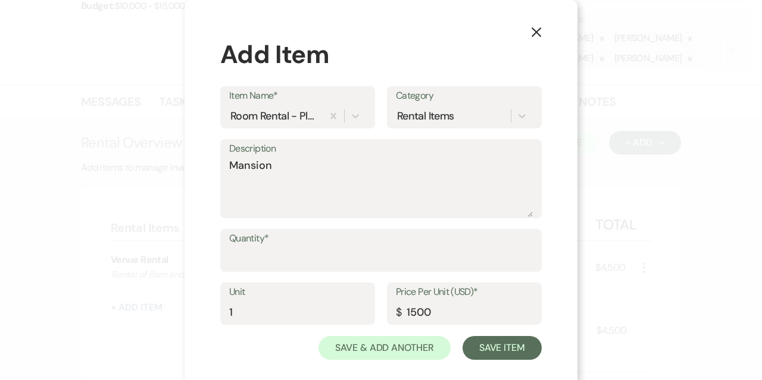
click at [307, 242] on label "Quantity*" at bounding box center [381, 238] width 304 height 17
click at [307, 248] on input "Quantity*" at bounding box center [381, 259] width 304 height 23
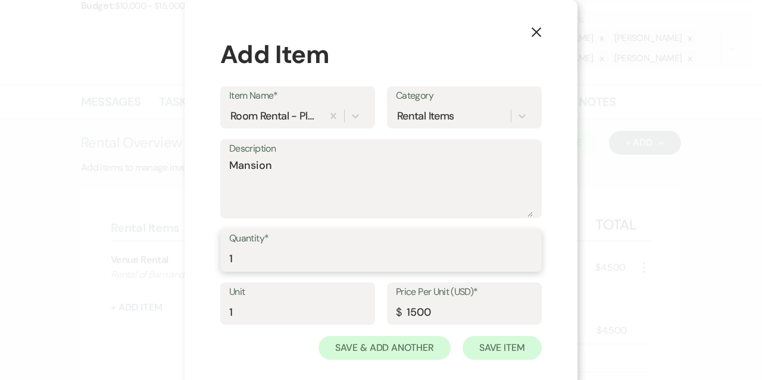
type input "1"
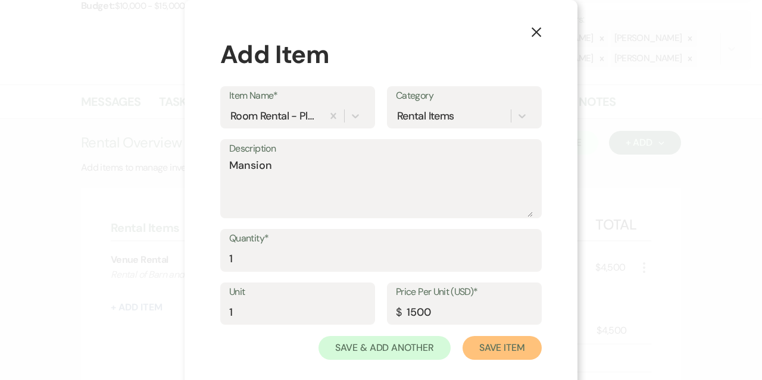
click at [507, 342] on button "Save Item" at bounding box center [502, 348] width 79 height 24
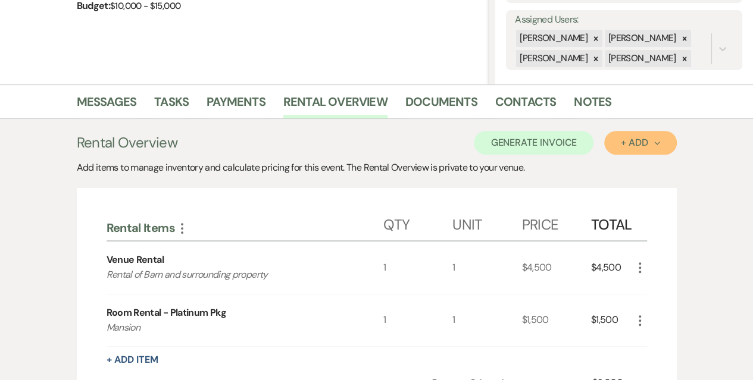
click at [637, 142] on div "+ Add Next" at bounding box center [640, 143] width 39 height 10
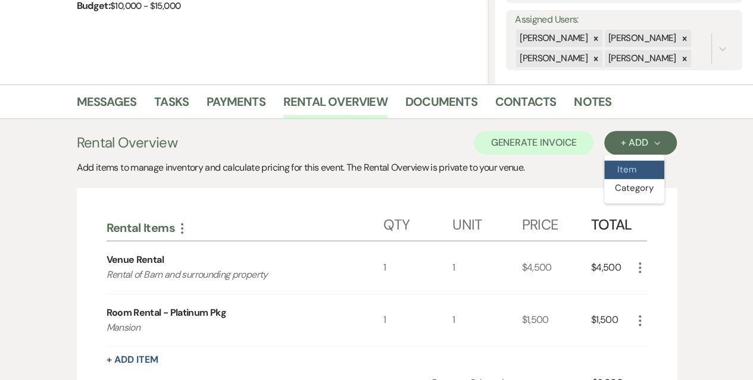
click at [634, 170] on button "Item" at bounding box center [634, 170] width 60 height 18
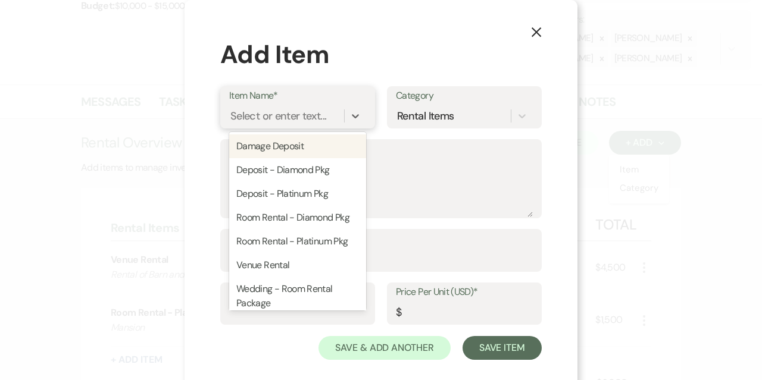
click at [246, 110] on div "Select or enter text..." at bounding box center [278, 116] width 96 height 16
click at [245, 148] on div "Damage Deposit" at bounding box center [297, 147] width 137 height 24
type textarea "Due with final payment - refunded after event"
type input "1"
type input "500"
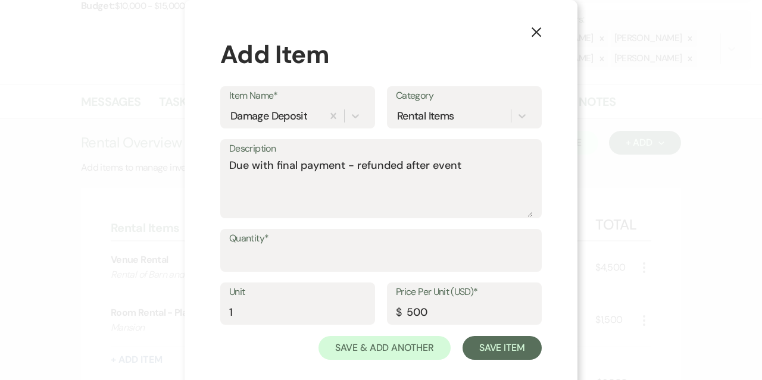
click at [258, 277] on div "Quantity*" at bounding box center [381, 256] width 322 height 54
click at [257, 259] on input "Quantity*" at bounding box center [381, 259] width 304 height 23
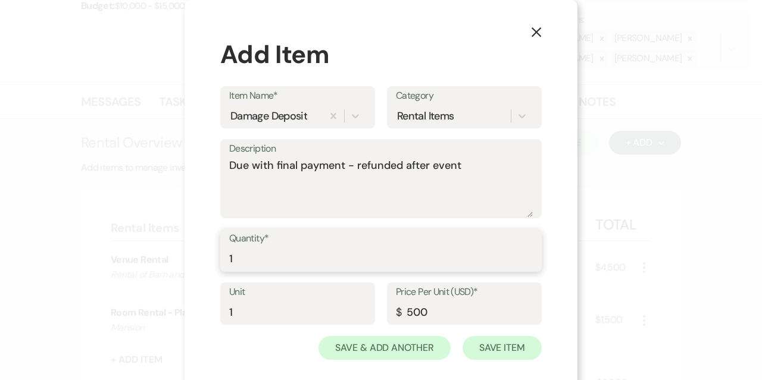
type input "1"
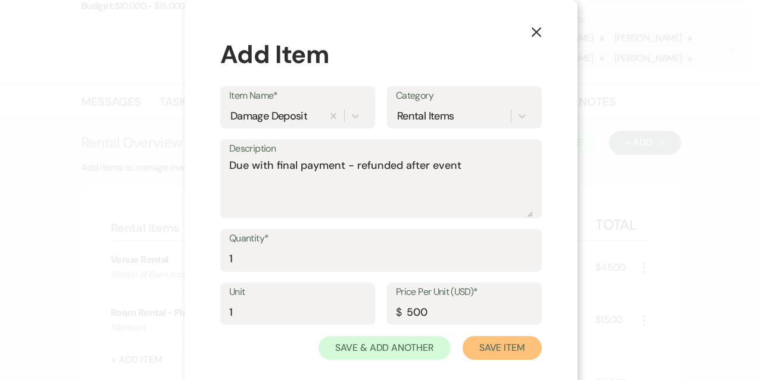
click at [496, 349] on button "Save Item" at bounding box center [502, 348] width 79 height 24
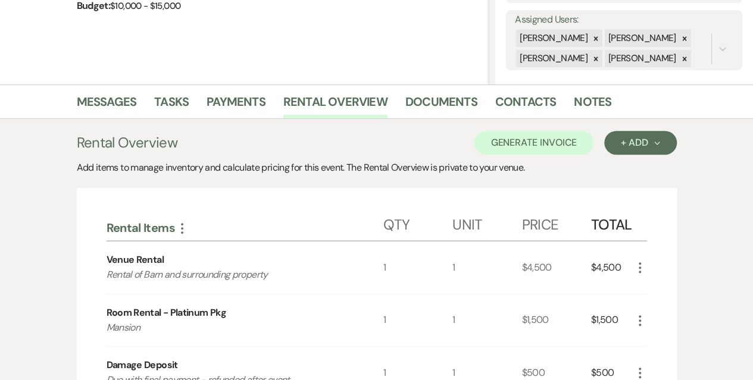
scroll to position [453, 0]
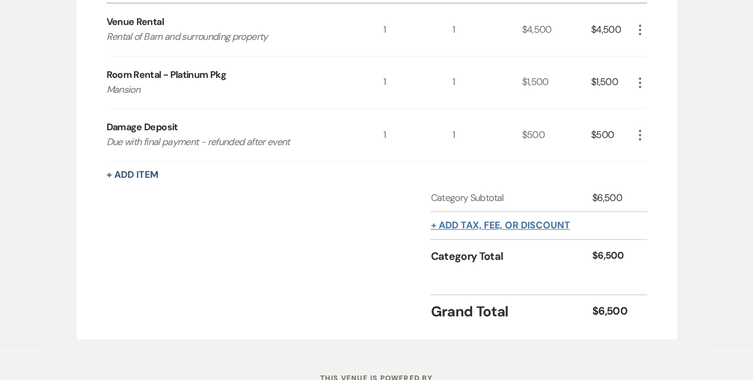
click at [507, 221] on button "+ Add tax, fee, or discount" at bounding box center [499, 226] width 139 height 10
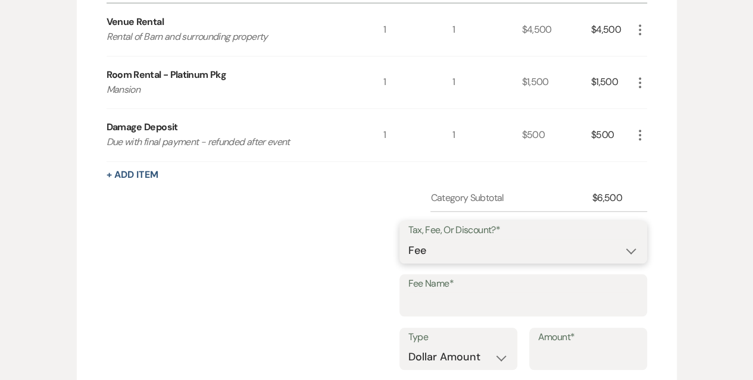
click at [482, 247] on select "Fee Discount Tax" at bounding box center [523, 250] width 230 height 23
select select "3"
click at [418, 239] on select "Fee Discount Tax" at bounding box center [523, 250] width 230 height 23
click at [459, 291] on label "Fee Name*" at bounding box center [523, 284] width 230 height 17
click at [459, 292] on input "Fee Name*" at bounding box center [523, 303] width 230 height 23
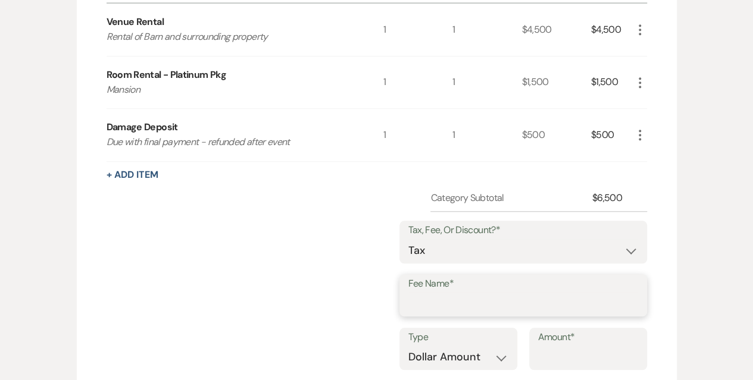
click at [456, 308] on input "Fee Name*" at bounding box center [523, 303] width 230 height 23
type input "PA Sales Tax on Room Rental"
click at [464, 350] on select "Dollar Amount Percentage" at bounding box center [458, 357] width 100 height 23
select select "false"
click at [408, 346] on select "Dollar Amount Percentage" at bounding box center [458, 357] width 100 height 23
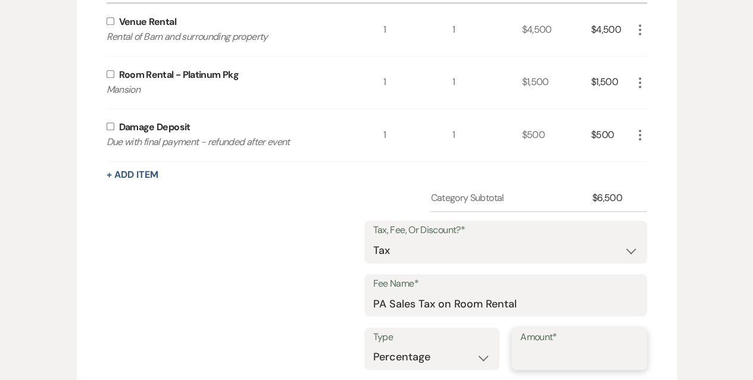
click at [586, 350] on input "Amount*" at bounding box center [579, 357] width 118 height 23
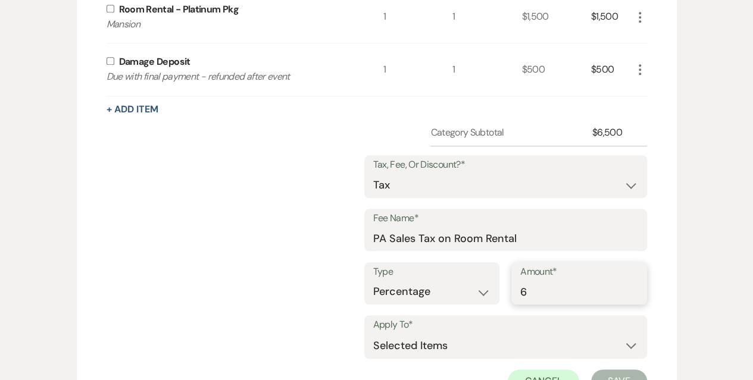
scroll to position [393, 0]
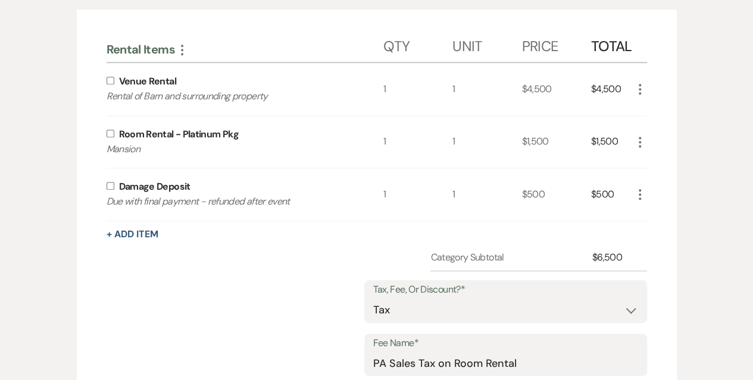
type input "6"
click at [112, 134] on input "checkbox" at bounding box center [111, 134] width 8 height 8
checkbox input "true"
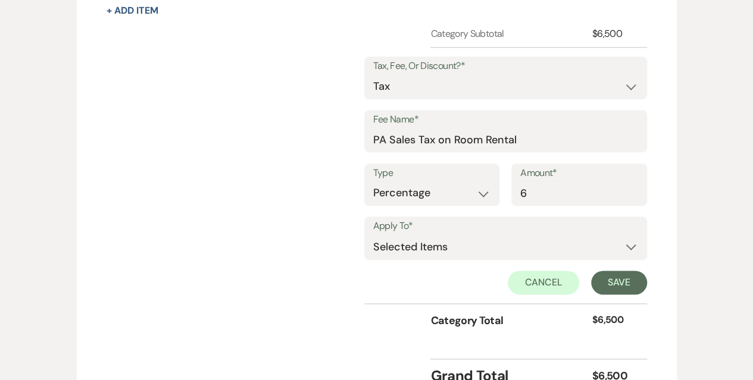
scroll to position [631, 0]
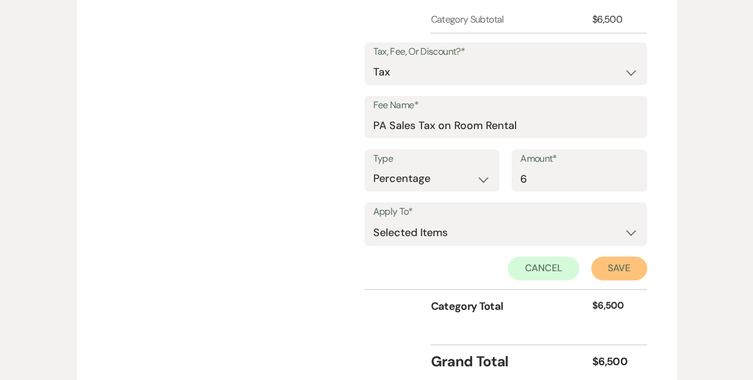
click at [628, 266] on button "Save" at bounding box center [619, 269] width 56 height 24
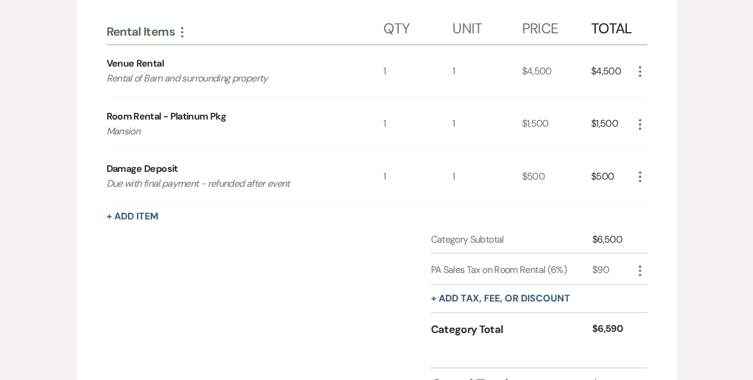
scroll to position [410, 0]
click at [533, 298] on button "+ Add tax, fee, or discount" at bounding box center [499, 300] width 139 height 10
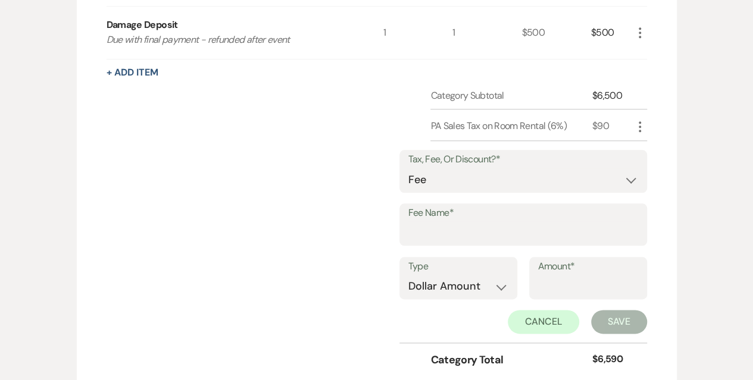
scroll to position [588, 0]
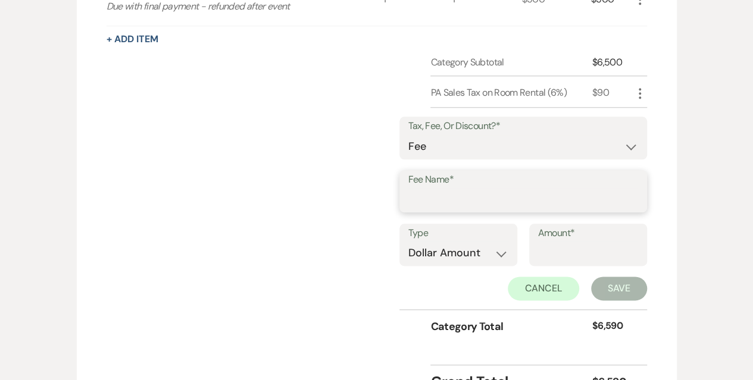
click at [479, 191] on input "Fee Name*" at bounding box center [523, 199] width 230 height 23
type input "[GEOGRAPHIC_DATA] Tax on Room Rental"
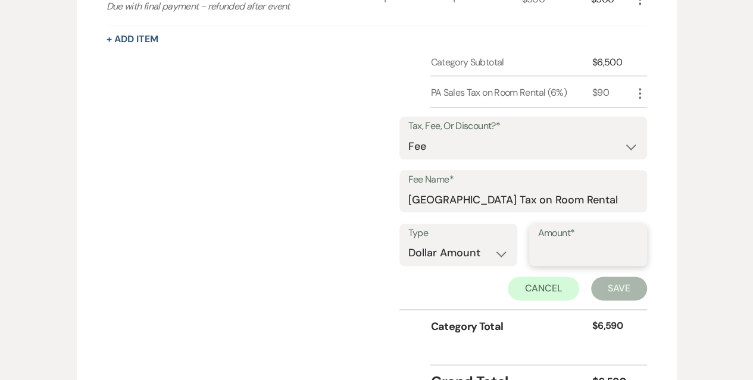
click at [569, 245] on input "Amount*" at bounding box center [588, 253] width 100 height 23
type input "5"
click at [491, 252] on select "Dollar Amount Percentage" at bounding box center [458, 253] width 100 height 23
select select "false"
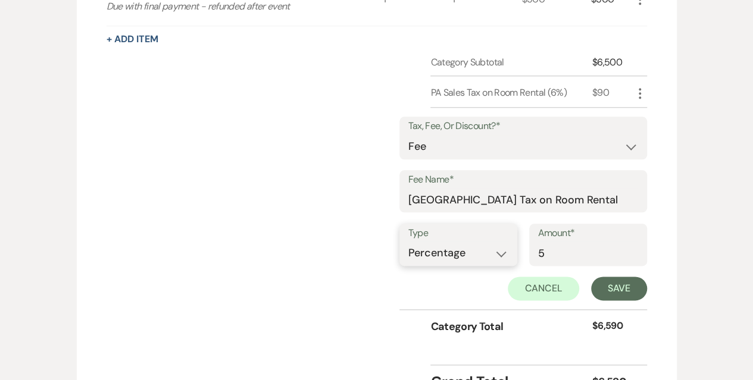
click at [408, 242] on select "Dollar Amount Percentage" at bounding box center [458, 253] width 100 height 23
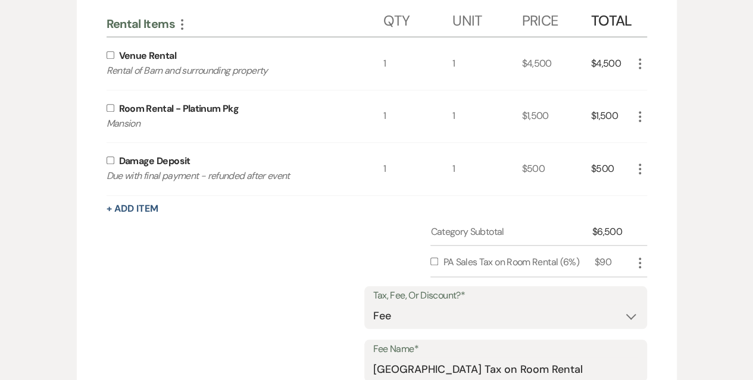
scroll to position [410, 0]
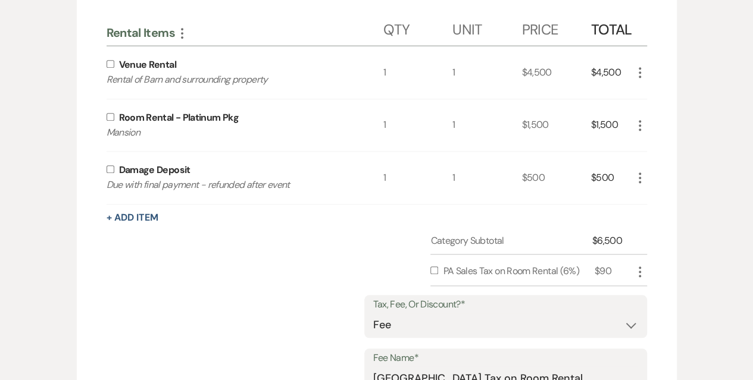
click at [110, 118] on input "checkbox" at bounding box center [111, 117] width 8 height 8
checkbox input "true"
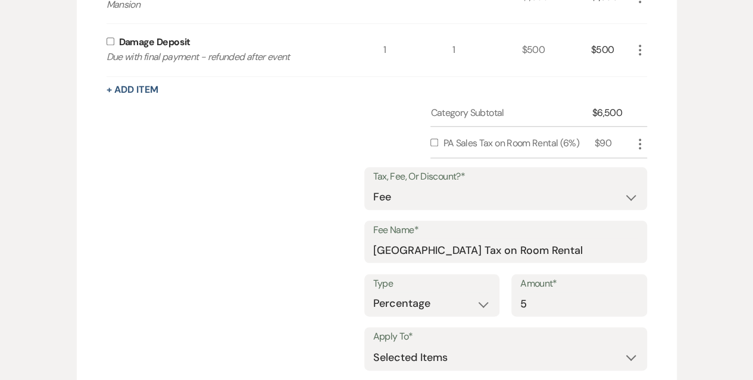
scroll to position [648, 0]
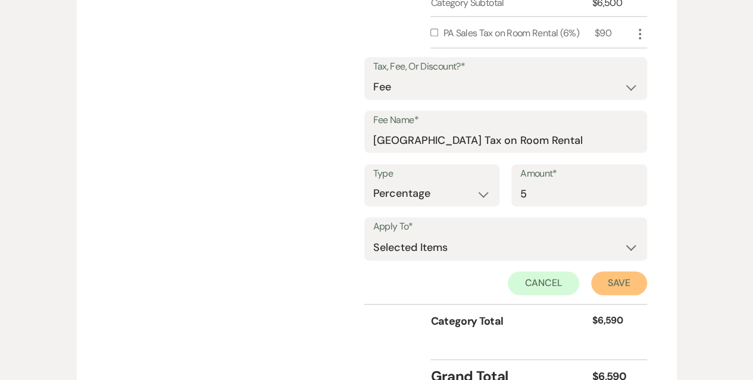
click at [617, 278] on button "Save" at bounding box center [619, 284] width 56 height 24
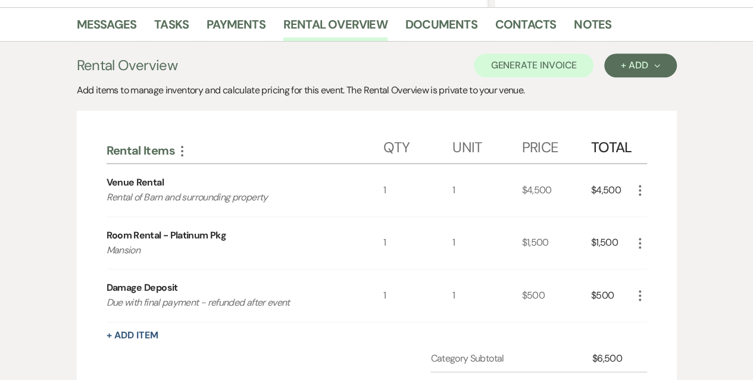
scroll to position [156, 0]
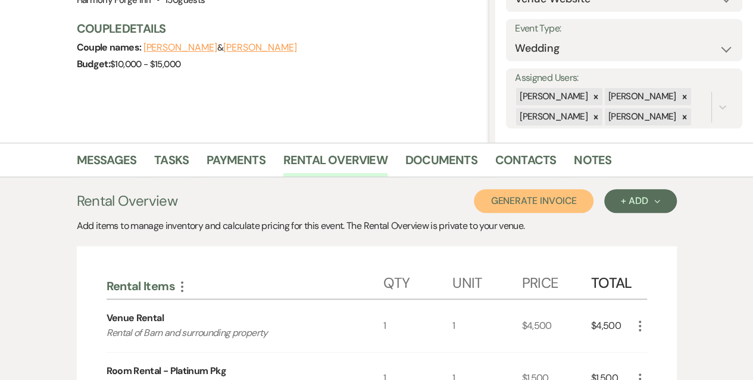
click at [523, 204] on button "Generate Invoice" at bounding box center [534, 201] width 120 height 24
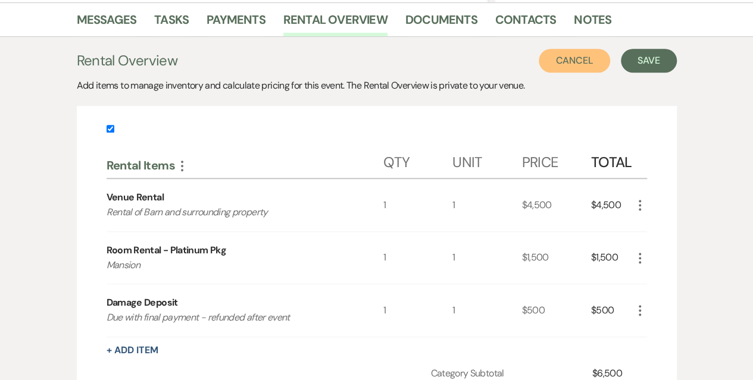
scroll to position [295, 0]
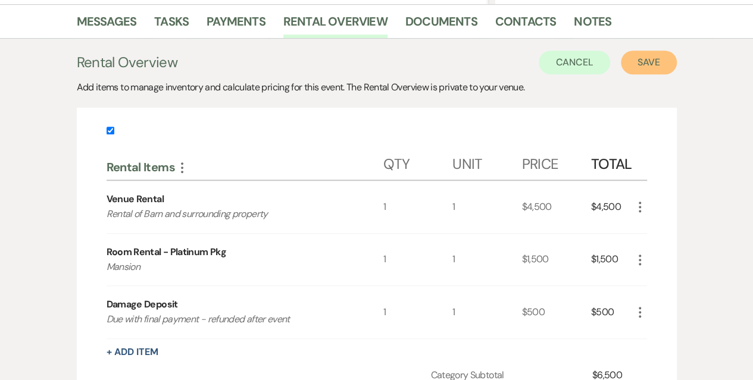
click at [649, 68] on button "Save" at bounding box center [649, 63] width 56 height 24
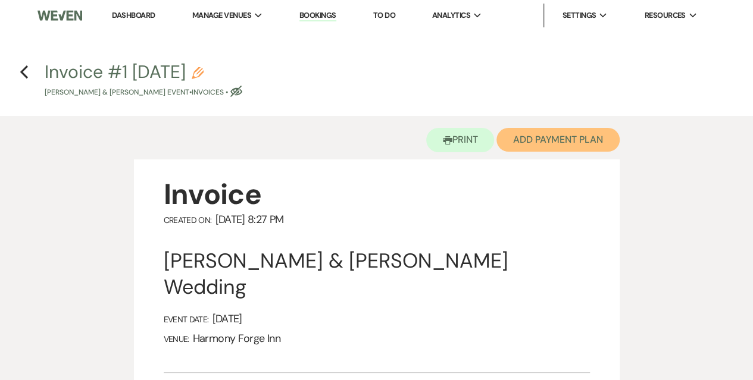
click at [558, 140] on button "Add Payment Plan" at bounding box center [558, 140] width 123 height 24
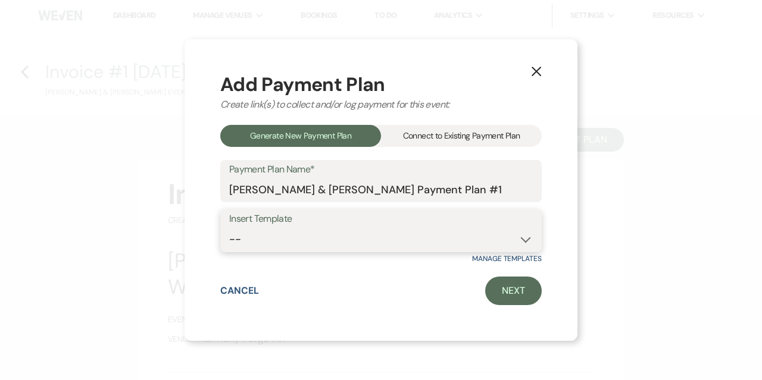
click at [348, 235] on select "-- Diamond Package Payment Plan Platinum Package Payment Plan - 2026 wedding" at bounding box center [381, 239] width 304 height 23
select select "149"
click at [229, 228] on select "-- Diamond Package Payment Plan Platinum Package Payment Plan - 2026 wedding" at bounding box center [381, 239] width 304 height 23
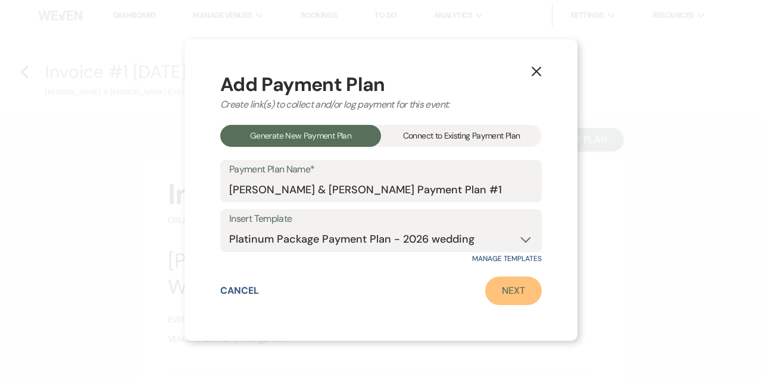
click at [517, 291] on link "Next" at bounding box center [513, 291] width 57 height 29
select select "28611"
select select "2"
select select "flat"
select select "true"
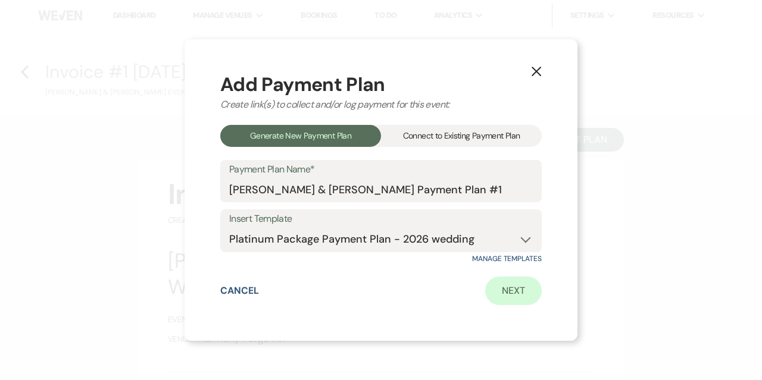
select select "client"
select select "weeks"
select select "2"
select select "flat"
select select "true"
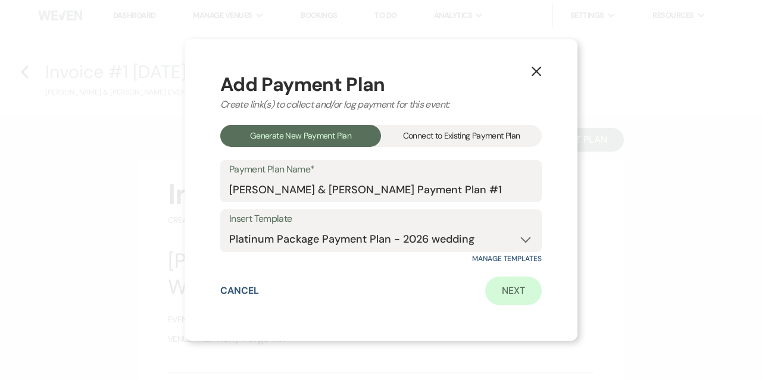
select select "client"
select select "weeks"
select select "2"
select select "flat"
select select "true"
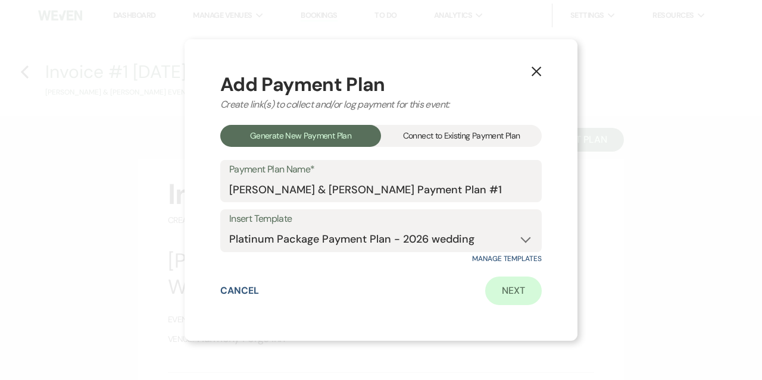
select select "client"
select select "weeks"
select select "2"
select select "flat"
select select "true"
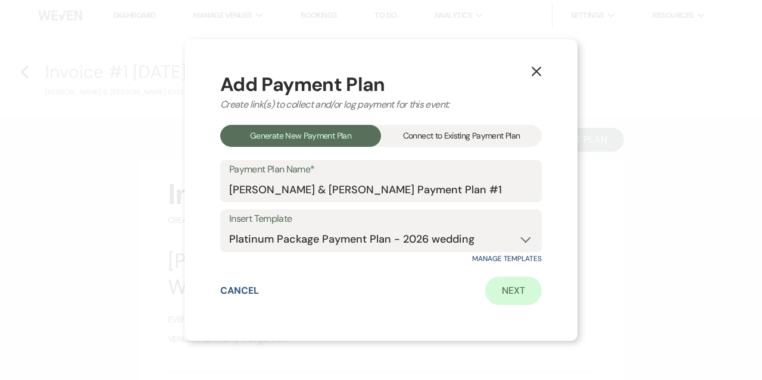
select select "client"
select select "weeks"
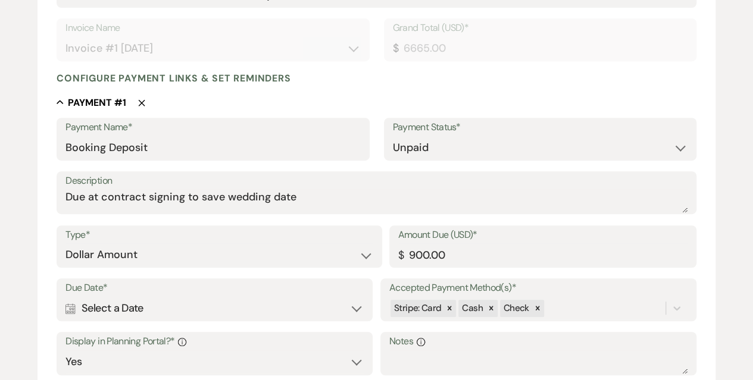
scroll to position [298, 0]
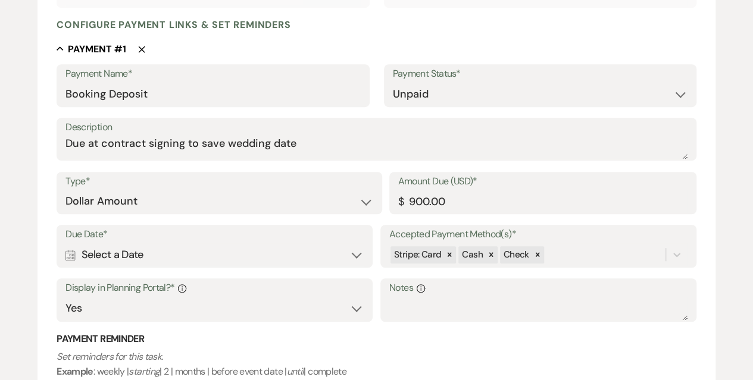
click at [299, 252] on div "Calendar Select a Date Expand" at bounding box center [214, 255] width 298 height 23
select select "day"
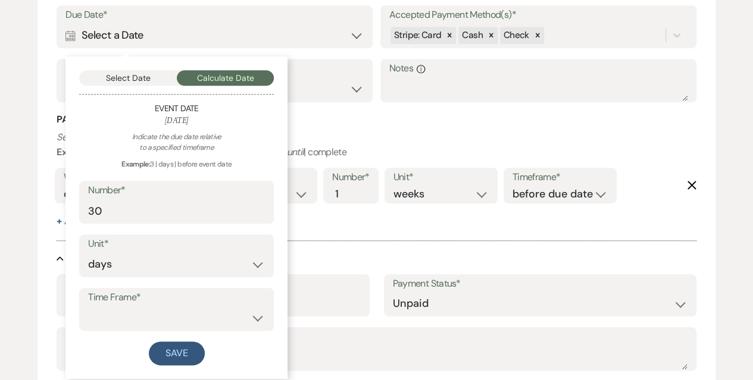
scroll to position [536, 0]
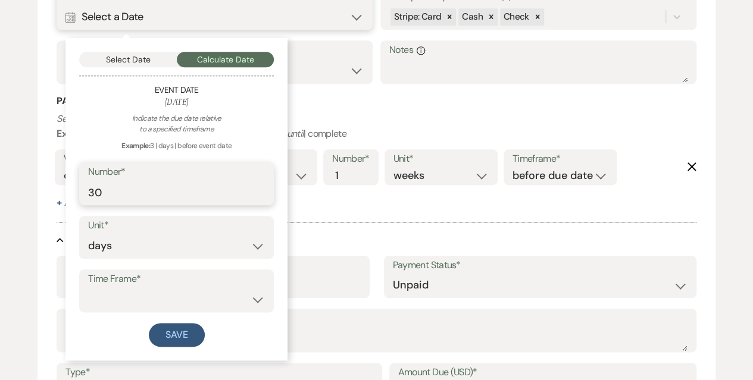
click at [149, 188] on input "30" at bounding box center [176, 192] width 177 height 23
click at [258, 195] on input "29" at bounding box center [176, 192] width 177 height 23
click at [258, 195] on input "28" at bounding box center [176, 192] width 177 height 23
click at [258, 195] on input "27" at bounding box center [176, 192] width 177 height 23
click at [258, 195] on input "26" at bounding box center [176, 192] width 177 height 23
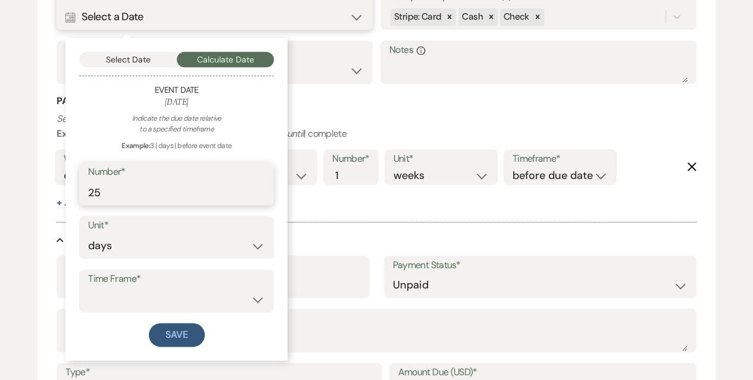
click at [258, 195] on input "25" at bounding box center [176, 192] width 177 height 23
click at [258, 195] on input "24" at bounding box center [176, 192] width 177 height 23
click at [258, 195] on input "23" at bounding box center [176, 192] width 177 height 23
click at [258, 195] on input "22" at bounding box center [176, 192] width 177 height 23
click at [258, 195] on input "21" at bounding box center [176, 192] width 177 height 23
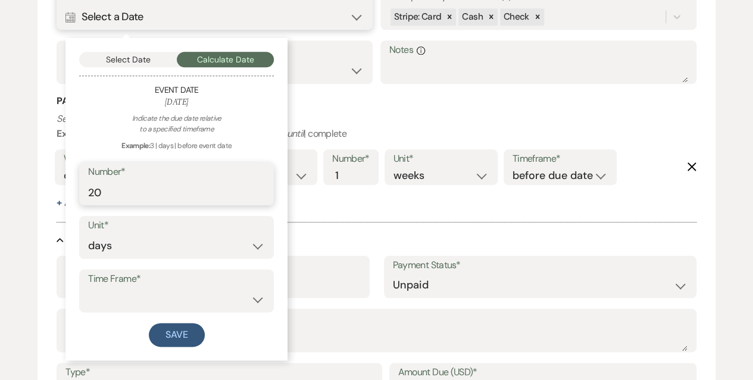
click at [258, 195] on input "20" at bounding box center [176, 192] width 177 height 23
click at [258, 195] on input "19" at bounding box center [176, 192] width 177 height 23
click at [258, 195] on input "18" at bounding box center [176, 192] width 177 height 23
click at [258, 195] on input "17" at bounding box center [176, 192] width 177 height 23
click at [258, 195] on input "16" at bounding box center [176, 192] width 177 height 23
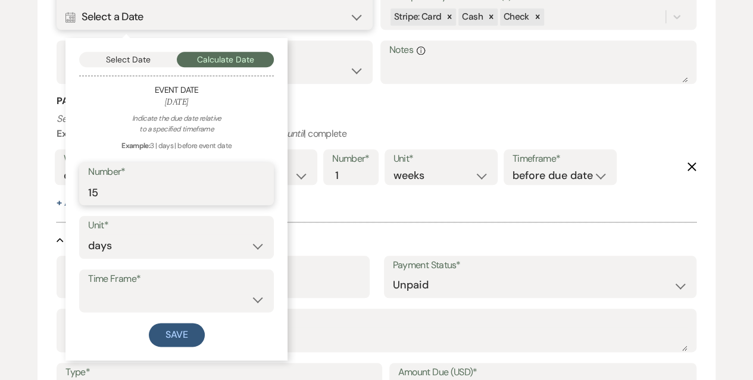
click at [258, 195] on input "15" at bounding box center [176, 192] width 177 height 23
click at [258, 195] on input "14" at bounding box center [176, 192] width 177 height 23
click at [258, 195] on input "13" at bounding box center [176, 192] width 177 height 23
click at [258, 195] on input "12" at bounding box center [176, 192] width 177 height 23
click at [258, 195] on input "11" at bounding box center [176, 192] width 177 height 23
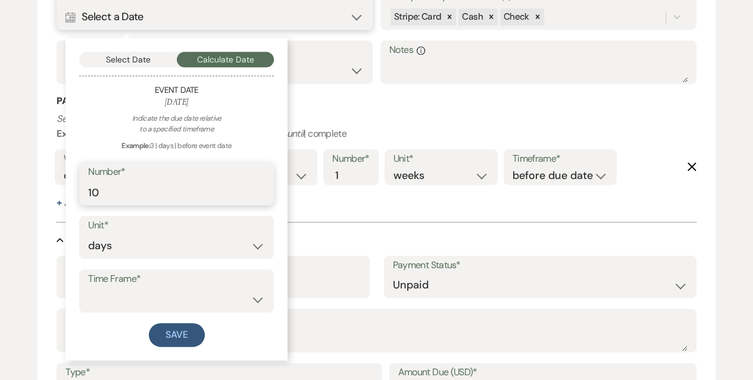
type input "10"
click at [258, 195] on input "10" at bounding box center [176, 192] width 177 height 23
click at [256, 299] on select "before event date after event date after [DATE] date" at bounding box center [176, 299] width 177 height 23
select select "afterTodaysDate"
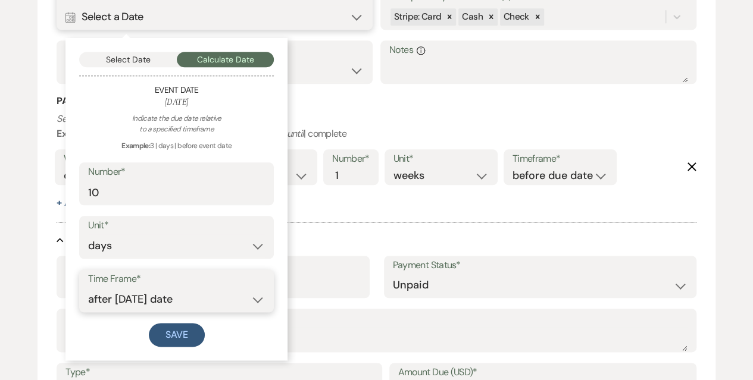
click at [88, 288] on select "before event date after event date after [DATE] date" at bounding box center [176, 299] width 177 height 23
click at [185, 336] on button "Save" at bounding box center [177, 335] width 56 height 24
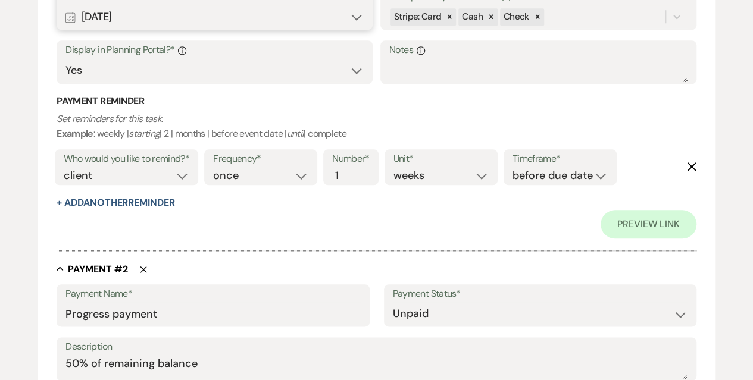
click at [291, 236] on div "Preview Link" at bounding box center [377, 224] width 640 height 29
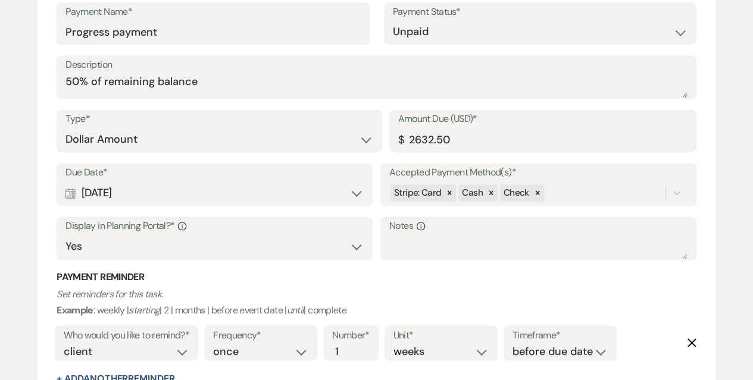
scroll to position [793, 0]
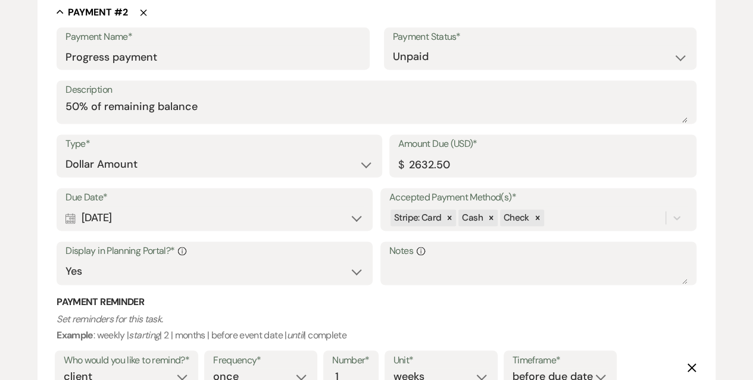
click at [355, 220] on div "Calendar [DATE] Expand" at bounding box center [214, 218] width 298 height 23
select select "month"
select select "beforeEventDate"
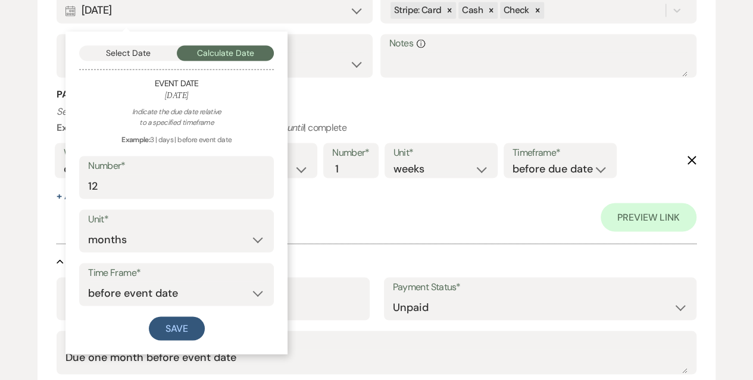
scroll to position [1031, 0]
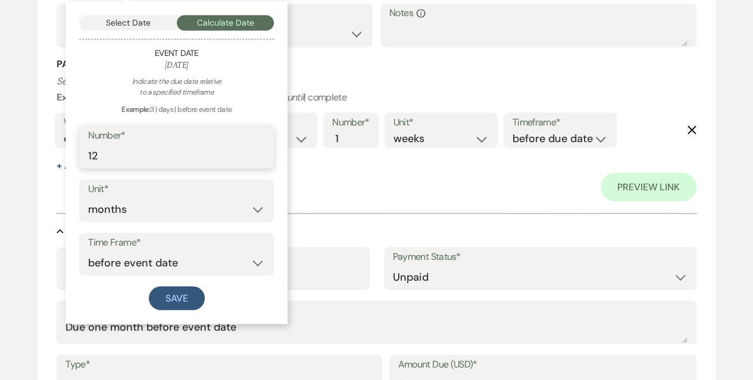
drag, startPoint x: 102, startPoint y: 154, endPoint x: 89, endPoint y: 155, distance: 13.1
click at [89, 155] on input "12" at bounding box center [176, 155] width 177 height 23
type input "6"
click at [177, 303] on button "Save" at bounding box center [177, 298] width 56 height 24
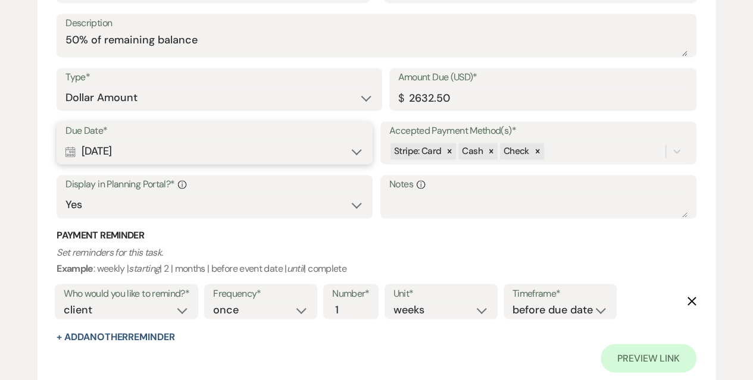
scroll to position [793, 0]
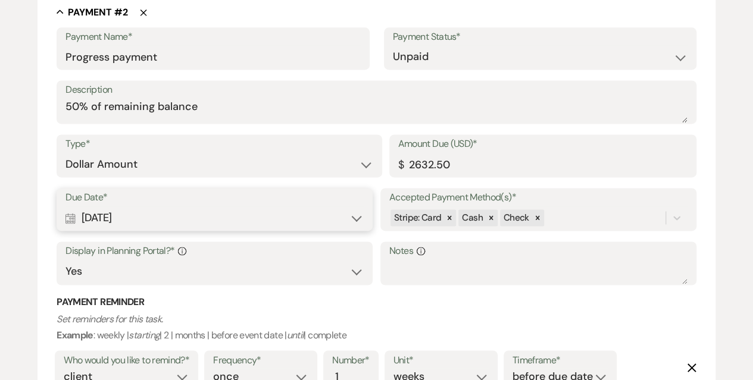
click at [352, 218] on div "Calendar [DATE] Expand" at bounding box center [214, 218] width 298 height 23
select select "month"
select select "beforeEventDate"
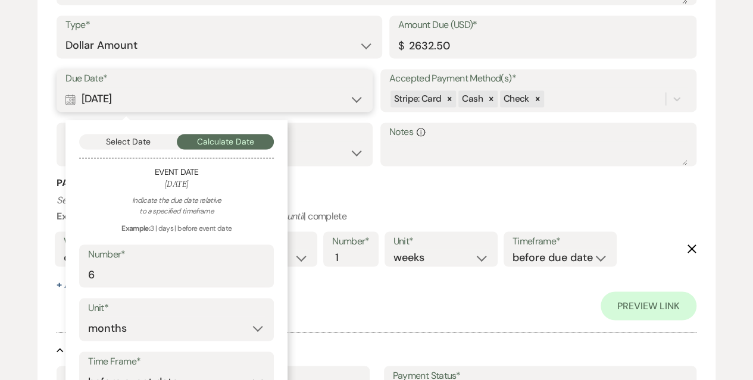
scroll to position [972, 0]
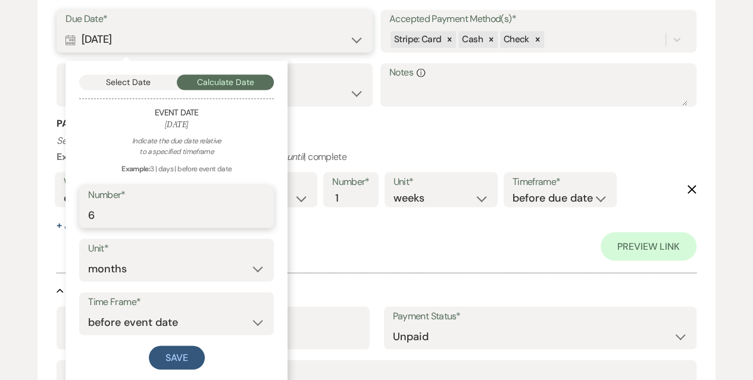
drag, startPoint x: 153, startPoint y: 217, endPoint x: 84, endPoint y: 219, distance: 69.1
click at [84, 219] on div "Number* 6" at bounding box center [176, 206] width 195 height 43
type input "8"
click at [364, 235] on div "Preview Link" at bounding box center [377, 246] width 640 height 29
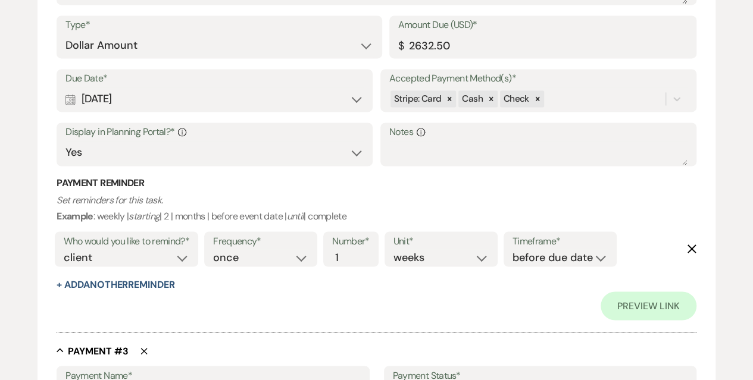
scroll to position [853, 0]
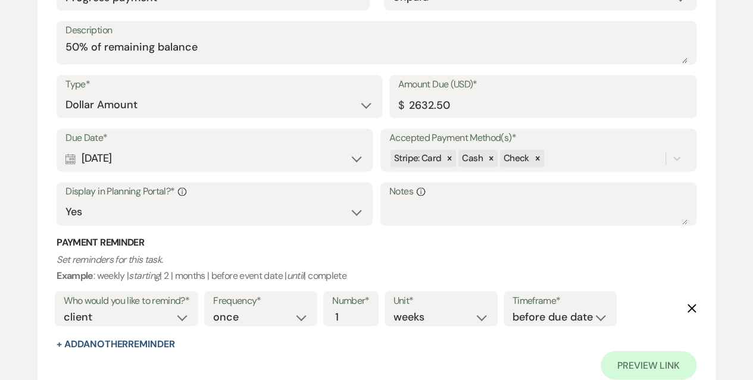
click at [361, 161] on div "Calendar [DATE] Expand" at bounding box center [214, 158] width 298 height 23
select select "month"
select select "beforeEventDate"
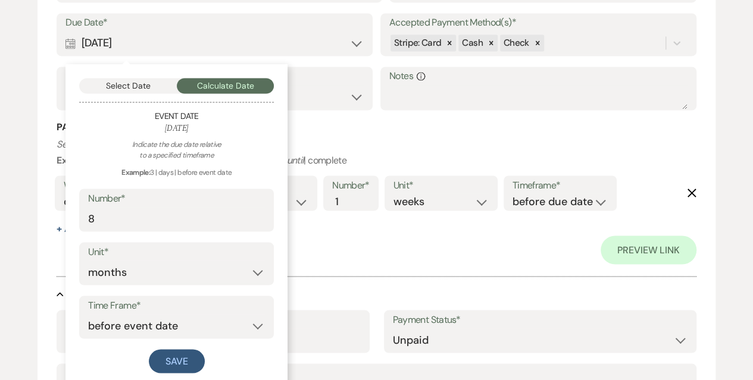
scroll to position [972, 0]
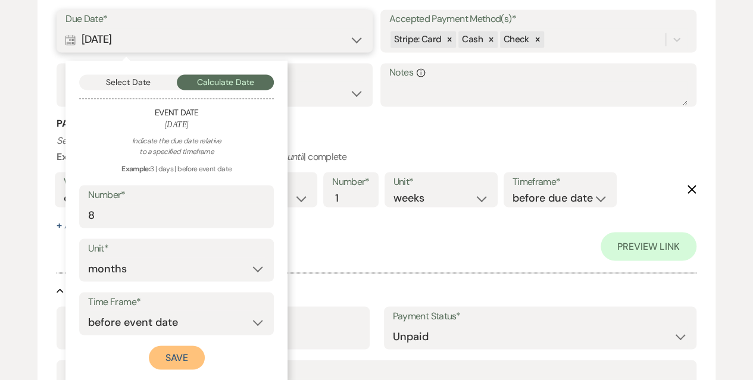
click at [182, 353] on button "Save" at bounding box center [177, 358] width 56 height 24
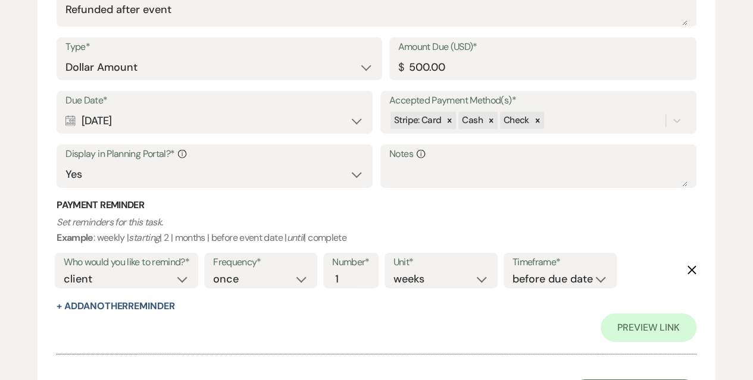
scroll to position [1865, 0]
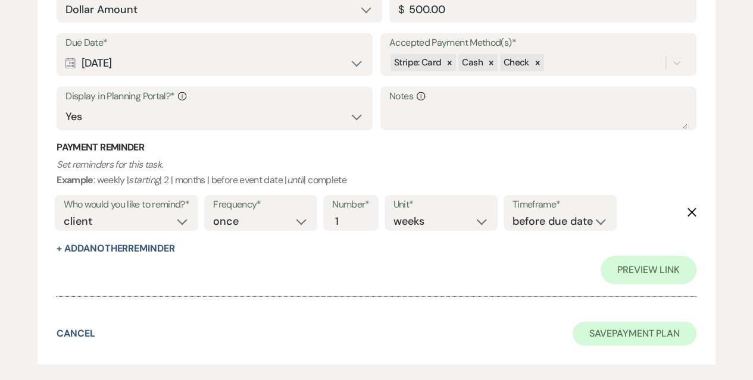
click at [628, 339] on button "Save Payment Plan" at bounding box center [635, 334] width 124 height 24
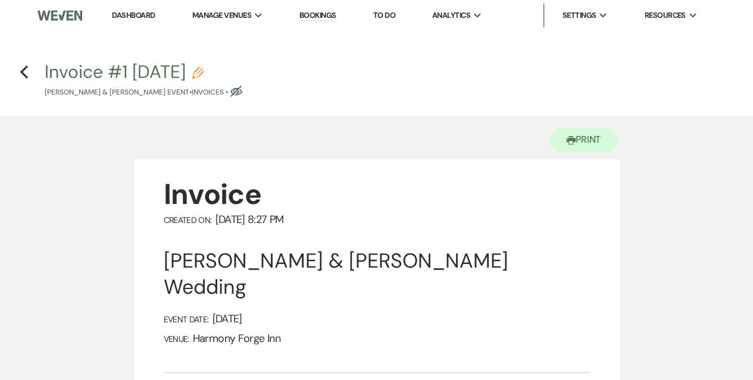
click at [129, 13] on link "Dashboard" at bounding box center [133, 15] width 43 height 10
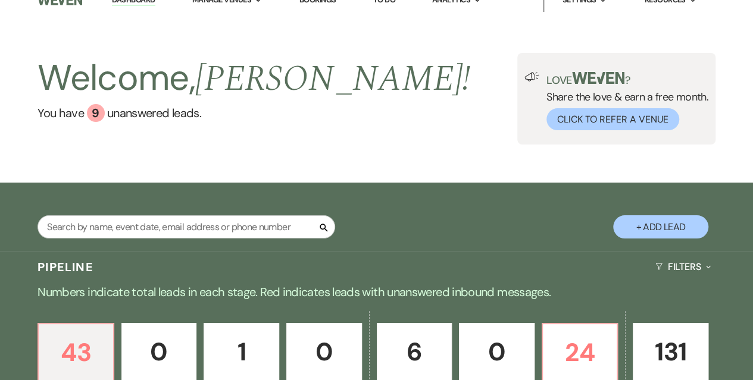
scroll to position [238, 0]
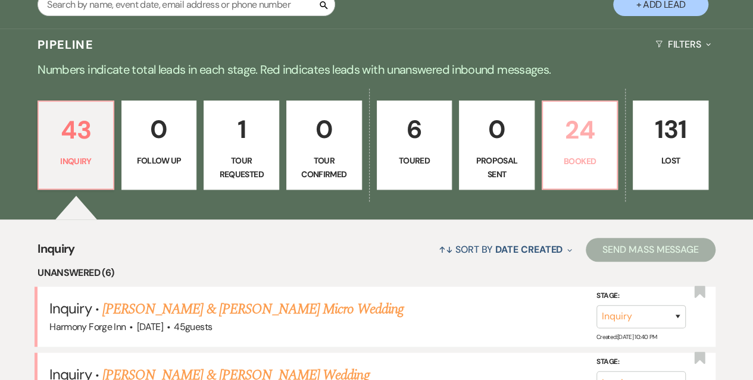
click at [592, 157] on p "Booked" at bounding box center [580, 161] width 60 height 13
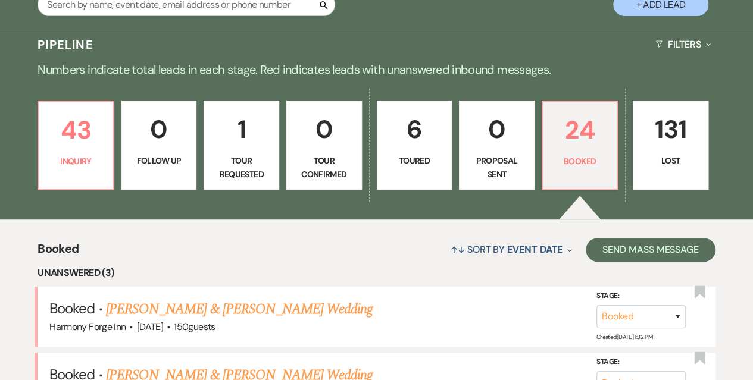
click at [432, 152] on link "6 Toured" at bounding box center [415, 145] width 76 height 89
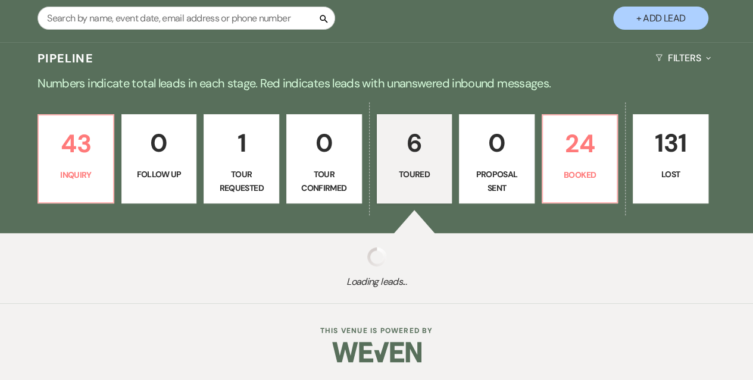
select select "5"
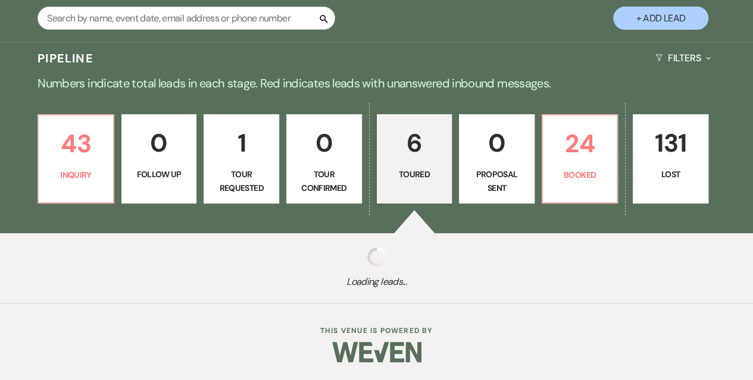
select select "5"
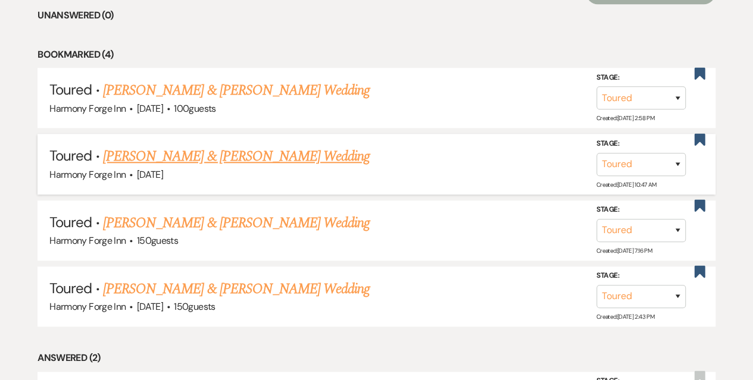
scroll to position [536, 0]
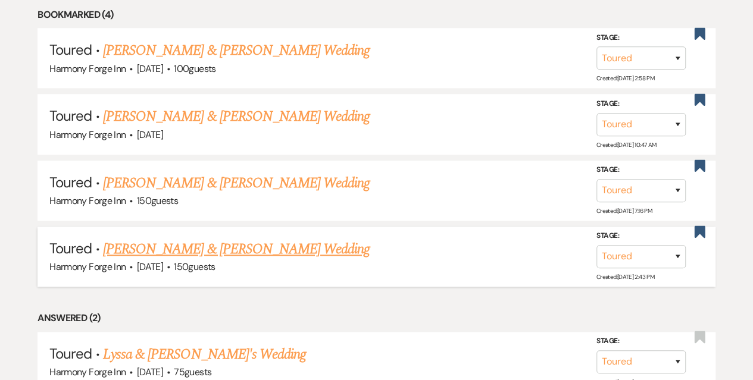
click at [179, 246] on link "[PERSON_NAME] & [PERSON_NAME] Wedding" at bounding box center [236, 249] width 267 height 21
select select "5"
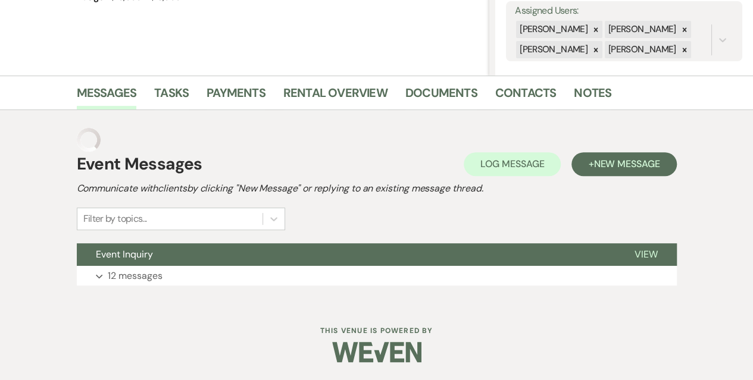
scroll to position [199, 0]
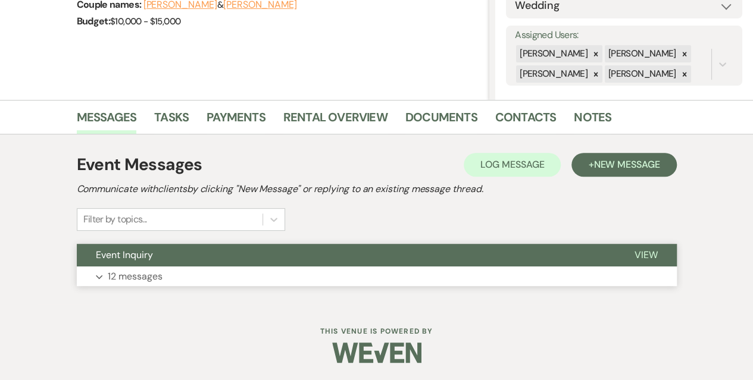
click at [117, 275] on p "12 messages" at bounding box center [135, 276] width 55 height 15
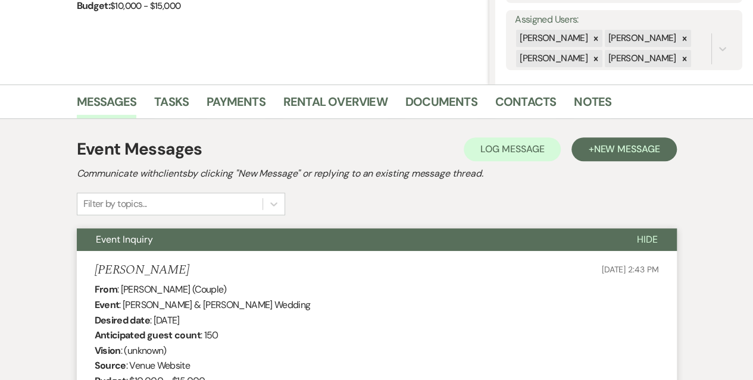
scroll to position [114, 0]
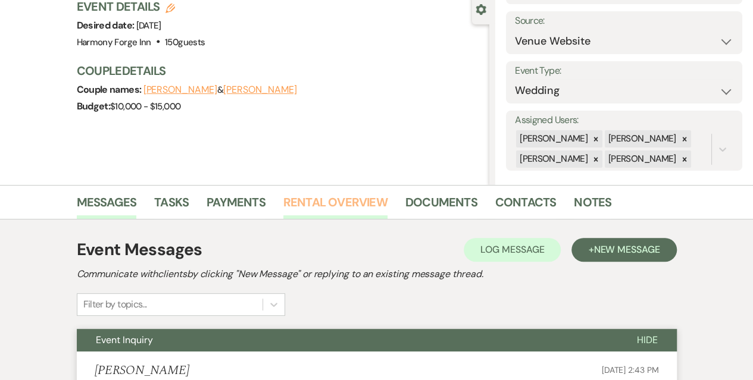
click at [356, 202] on link "Rental Overview" at bounding box center [335, 206] width 104 height 26
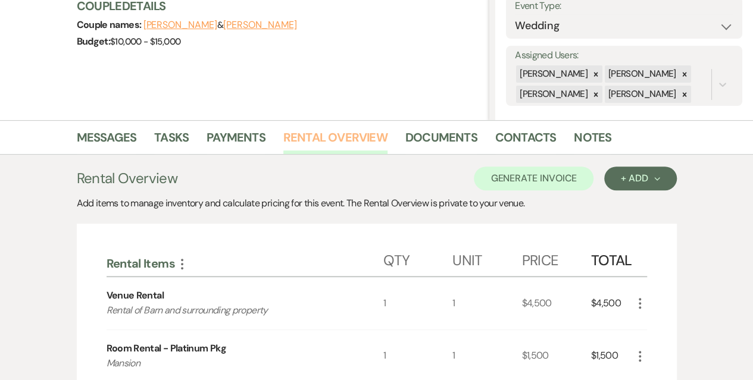
scroll to position [173, 0]
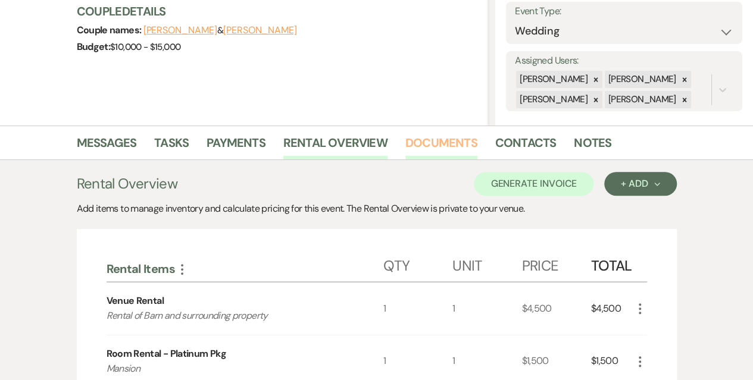
click at [469, 139] on link "Documents" at bounding box center [441, 146] width 72 height 26
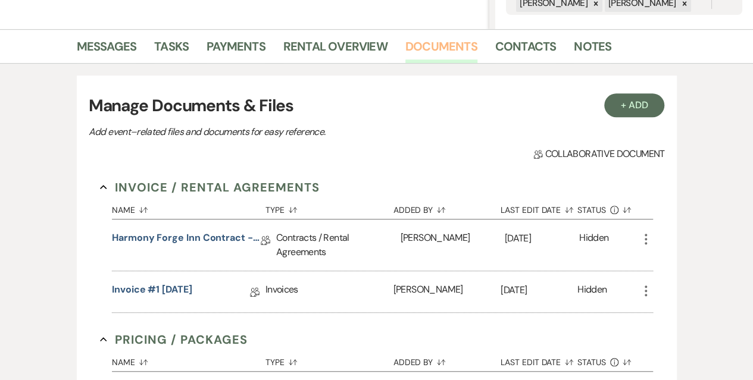
scroll to position [352, 0]
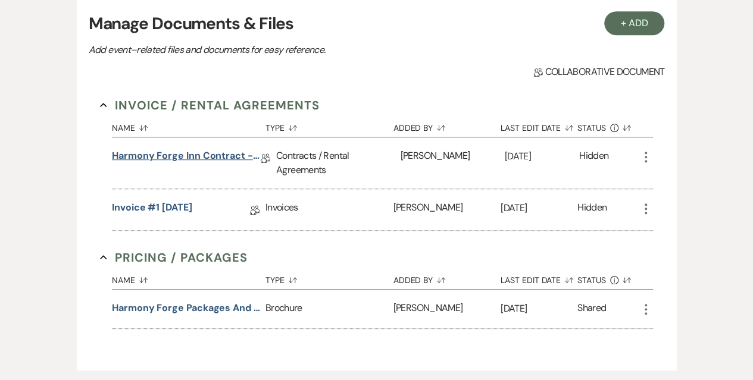
click at [189, 155] on link "Harmony Forge Inn Contract - Platinum Package" at bounding box center [186, 158] width 149 height 18
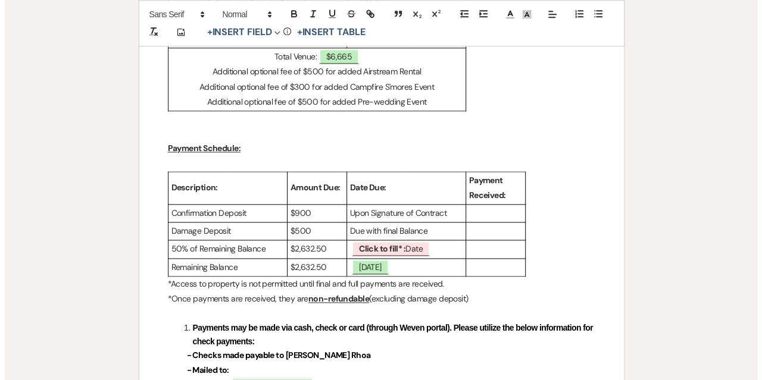
scroll to position [774, 0]
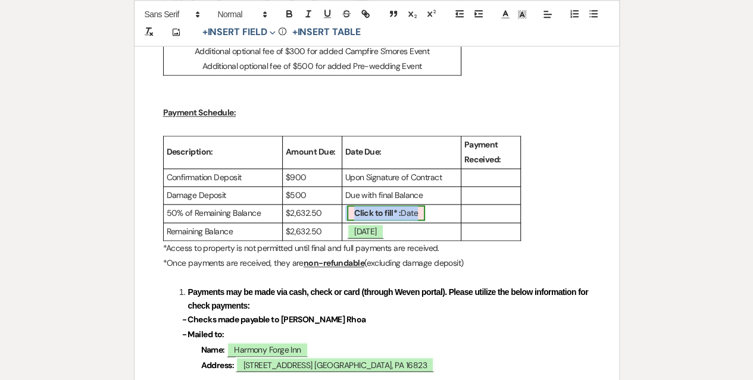
click at [375, 208] on b "Click to fill* :" at bounding box center [377, 213] width 46 height 11
select select "owner"
select select "Date"
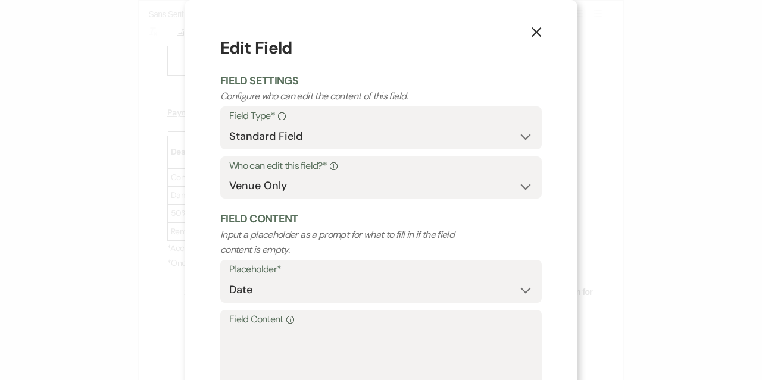
click at [320, 326] on label "Field Content Info" at bounding box center [381, 319] width 304 height 17
click at [320, 328] on textarea "Field Content Info" at bounding box center [381, 358] width 304 height 60
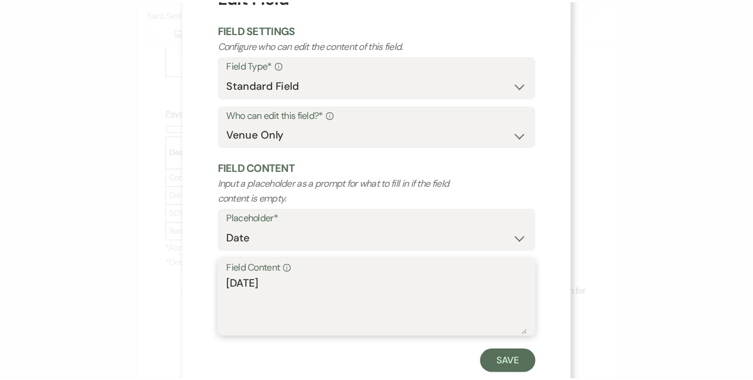
scroll to position [81, 0]
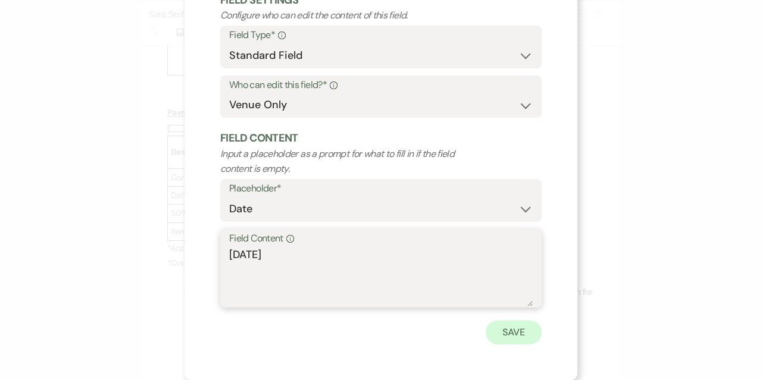
type textarea "[DATE]"
click at [495, 334] on button "Save" at bounding box center [514, 333] width 56 height 24
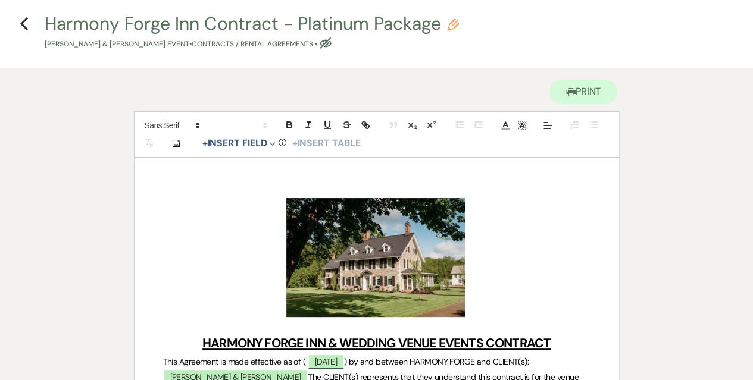
scroll to position [0, 0]
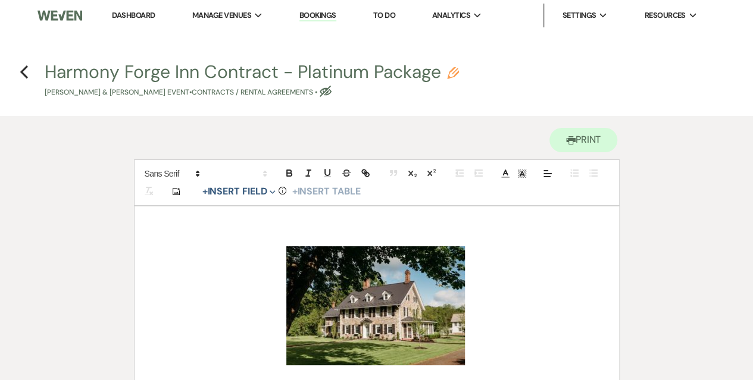
click at [29, 74] on h4 "Previous Harmony Forge Inn Contract - Platinum Package Pencil [PERSON_NAME] & […" at bounding box center [376, 79] width 753 height 39
click at [25, 72] on icon "Previous" at bounding box center [24, 72] width 9 height 14
select select "5"
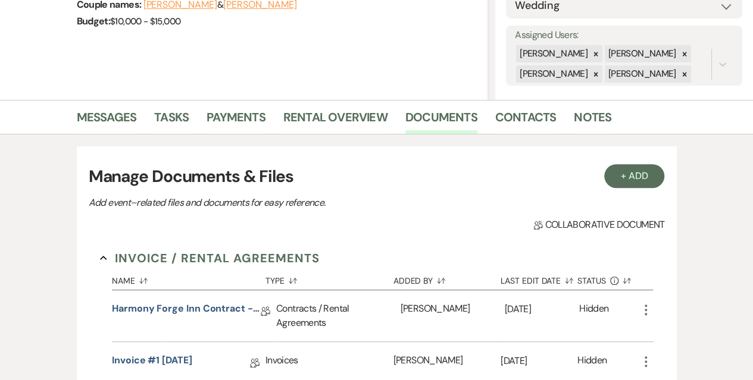
scroll to position [114, 0]
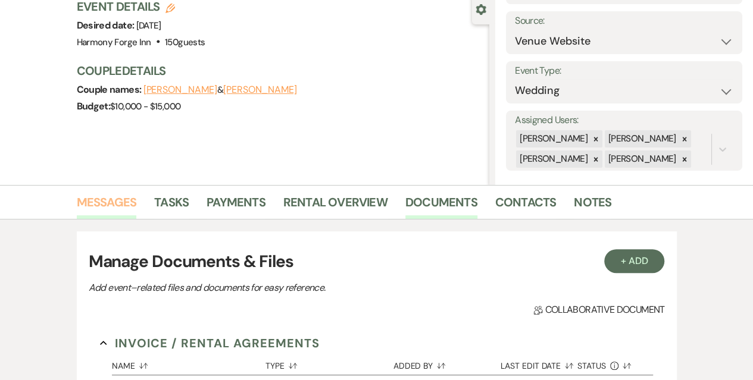
click at [107, 203] on link "Messages" at bounding box center [107, 206] width 60 height 26
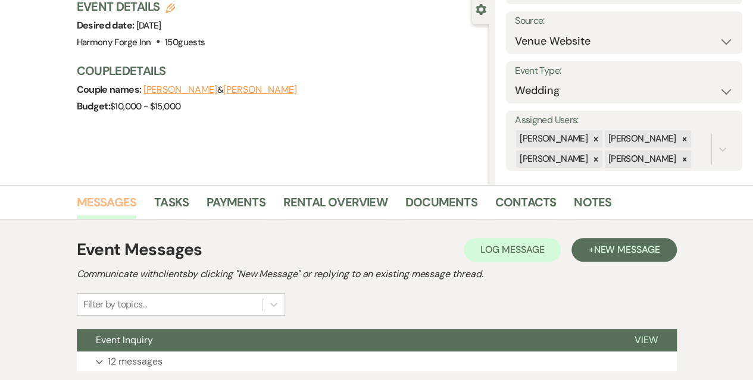
scroll to position [199, 0]
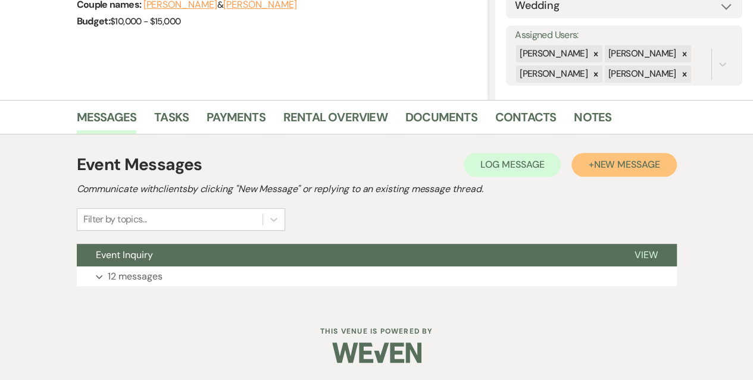
click at [600, 161] on span "New Message" at bounding box center [627, 164] width 66 height 13
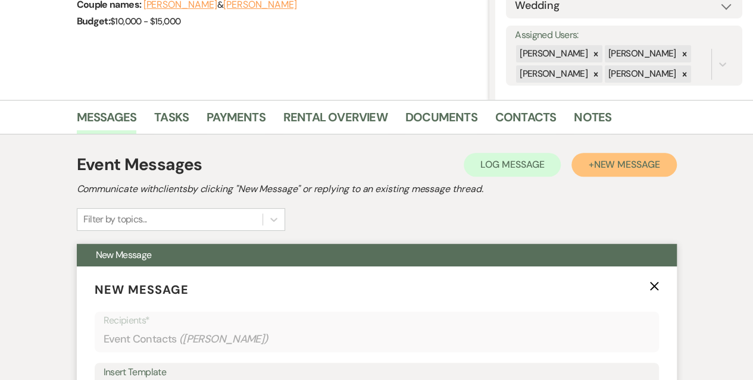
scroll to position [437, 0]
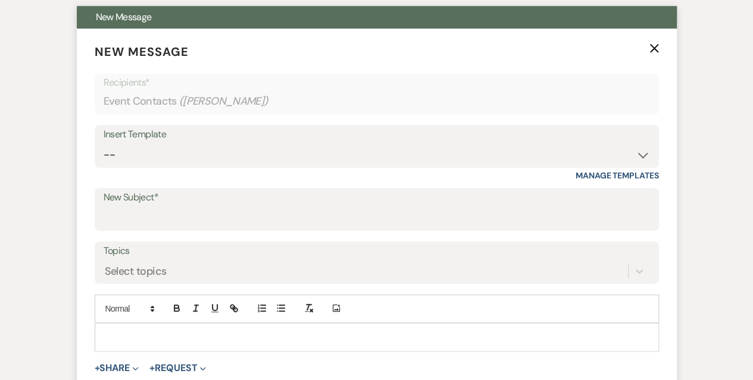
click at [155, 125] on div "Insert Template -- Weven Planning Portal Introduction (Booked Events) Initial I…" at bounding box center [377, 146] width 564 height 43
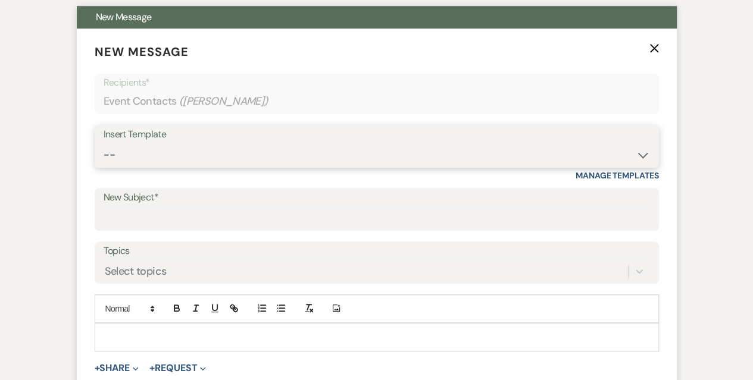
click at [161, 149] on select "-- Weven Planning Portal Introduction (Booked Events) Initial Inquiry Response …" at bounding box center [377, 154] width 547 height 23
select select "978"
click at [104, 143] on select "-- Weven Planning Portal Introduction (Booked Events) Initial Inquiry Response …" at bounding box center [377, 154] width 547 height 23
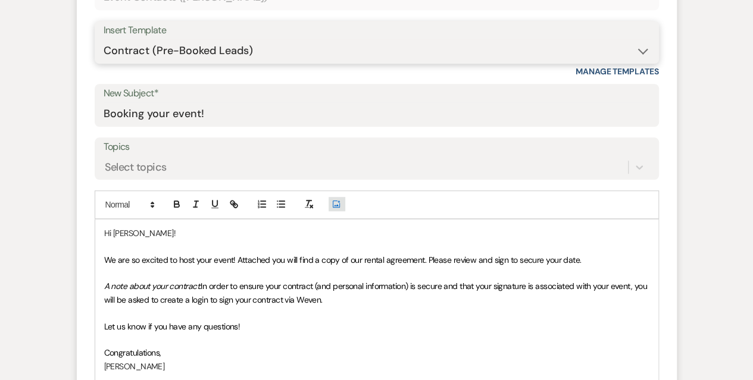
scroll to position [616, 0]
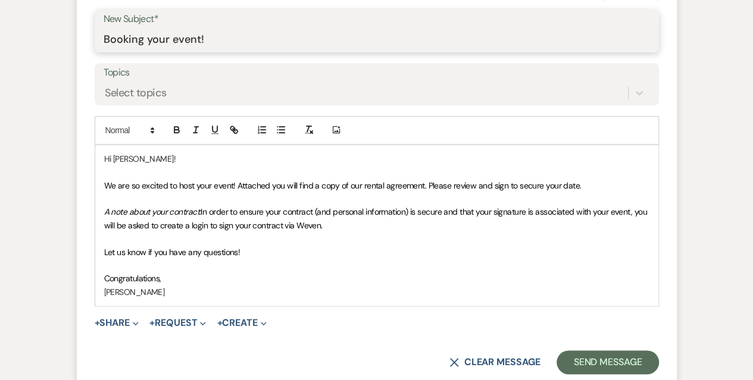
click at [157, 39] on input "Booking your event!" at bounding box center [377, 39] width 547 height 23
click at [199, 40] on input "Booking your event!" at bounding box center [377, 39] width 547 height 23
drag, startPoint x: 209, startPoint y: 40, endPoint x: 173, endPoint y: 40, distance: 36.3
click at [173, 40] on input "Booking your event!" at bounding box center [377, 39] width 547 height 23
click at [224, 38] on input "Booking your event!" at bounding box center [377, 39] width 547 height 23
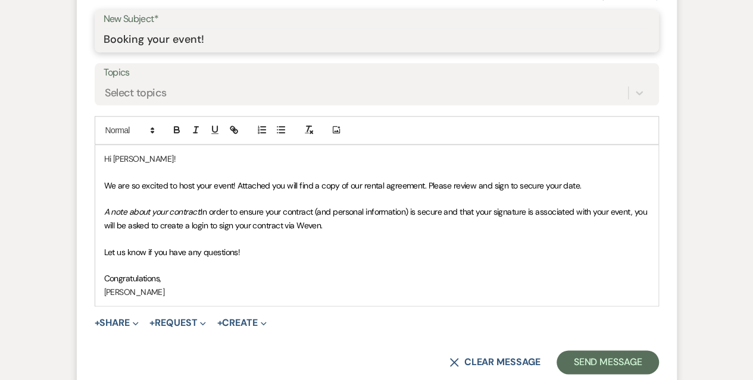
drag, startPoint x: 215, startPoint y: 42, endPoint x: 168, endPoint y: 42, distance: 47.0
click at [168, 42] on input "Booking your event!" at bounding box center [377, 39] width 547 height 23
type input "Booking your wedding at [GEOGRAPHIC_DATA]!"
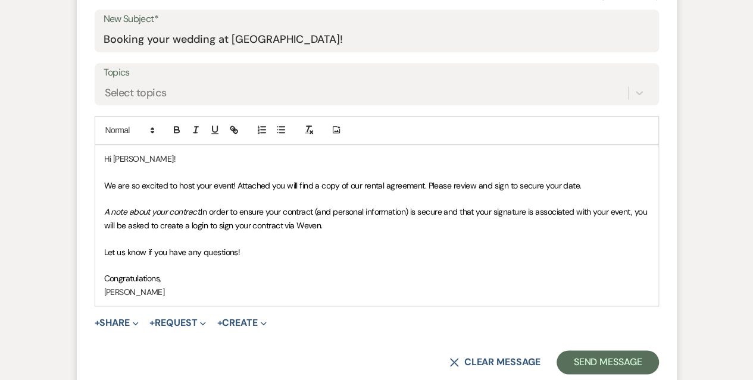
click at [150, 185] on span "We are so excited to host your event! Attached you will find a copy of our rent…" at bounding box center [343, 185] width 478 height 11
click at [218, 184] on span "We are so excited to host your event! Attached you will find a copy of our rent…" at bounding box center [343, 185] width 478 height 11
click at [220, 255] on span "Let us know if you have any questions!" at bounding box center [172, 252] width 136 height 11
click at [102, 250] on div "Hi [PERSON_NAME]! We are so excited to host your Wedding! Attached you will fin…" at bounding box center [376, 225] width 563 height 161
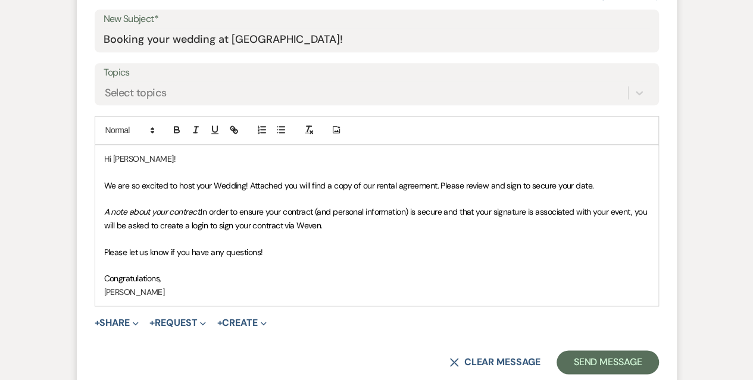
click at [324, 252] on p "Please let us know if you have any questions!" at bounding box center [376, 252] width 545 height 13
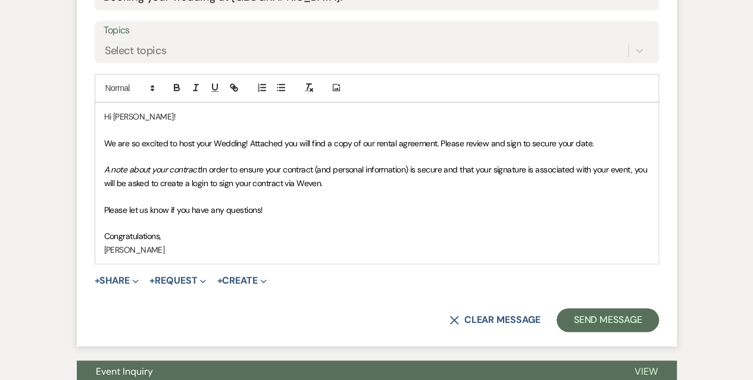
scroll to position [675, 0]
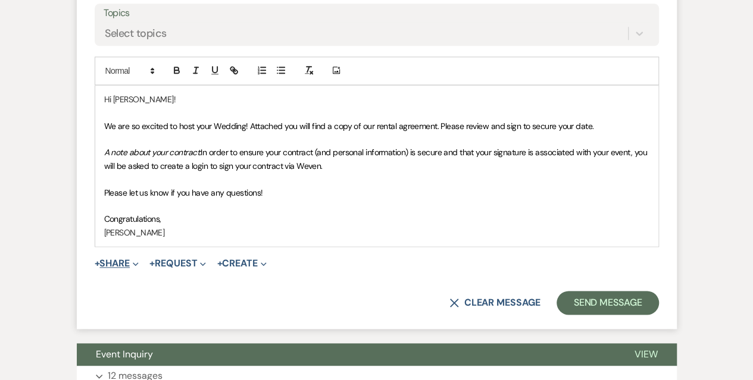
click at [113, 261] on button "+ Share Expand" at bounding box center [117, 264] width 45 height 10
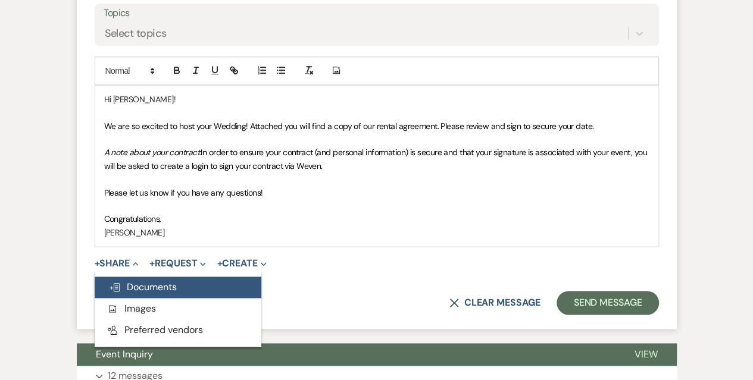
click at [144, 282] on span "Doc Upload Documents" at bounding box center [143, 287] width 68 height 13
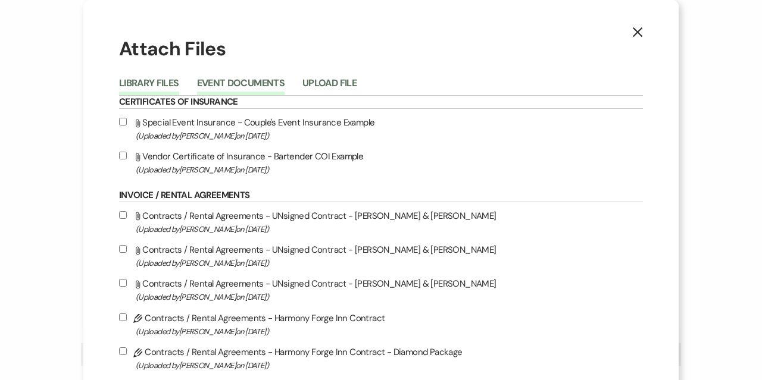
click at [276, 83] on button "Event Documents" at bounding box center [241, 87] width 88 height 17
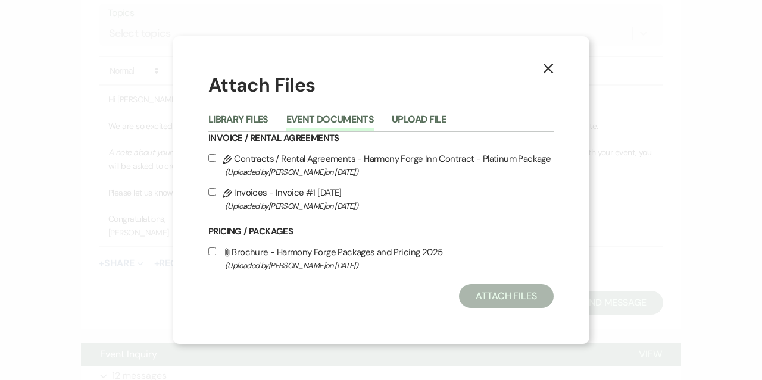
click at [215, 158] on input "Pencil Contracts / Rental Agreements - Harmony Forge Inn Contract - Platinum Pa…" at bounding box center [212, 158] width 8 height 8
checkbox input "true"
click at [487, 301] on button "Attach Files" at bounding box center [506, 297] width 95 height 24
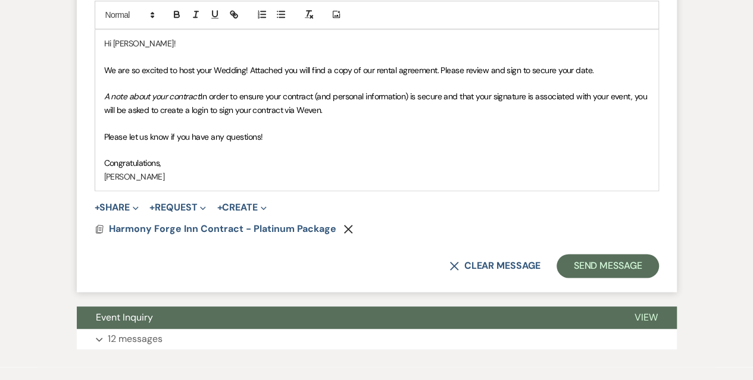
scroll to position [774, 0]
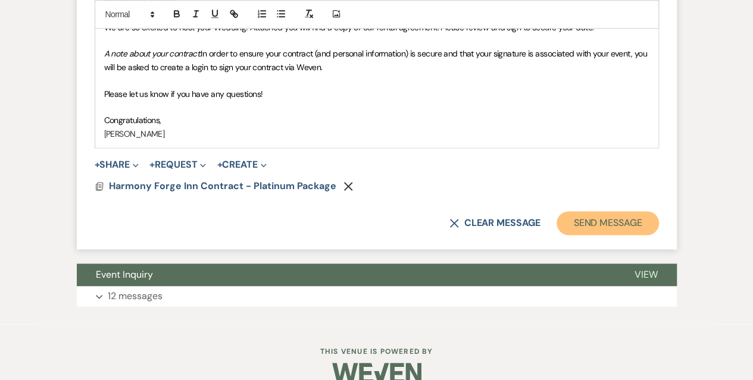
click at [582, 225] on button "Send Message" at bounding box center [608, 223] width 102 height 24
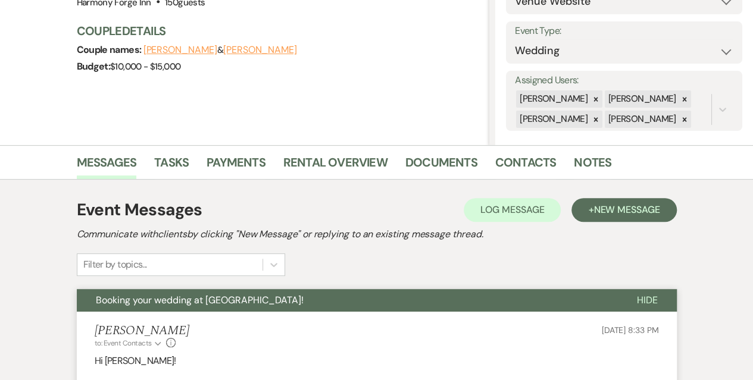
scroll to position [153, 0]
